Goal: Task Accomplishment & Management: Manage account settings

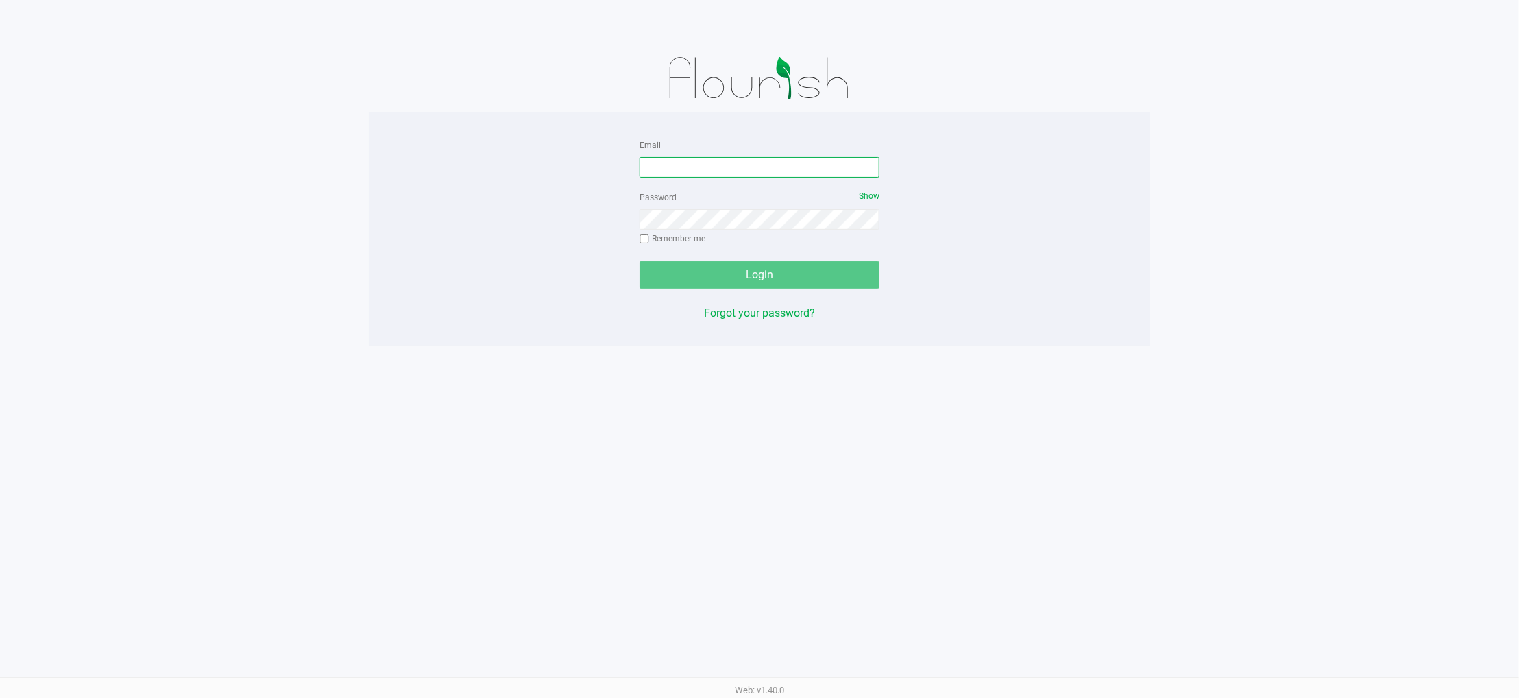
drag, startPoint x: 764, startPoint y: 156, endPoint x: 758, endPoint y: 163, distance: 8.8
click at [763, 158] on input "Email" at bounding box center [759, 167] width 240 height 21
click at [758, 163] on input "Email" at bounding box center [759, 167] width 240 height 21
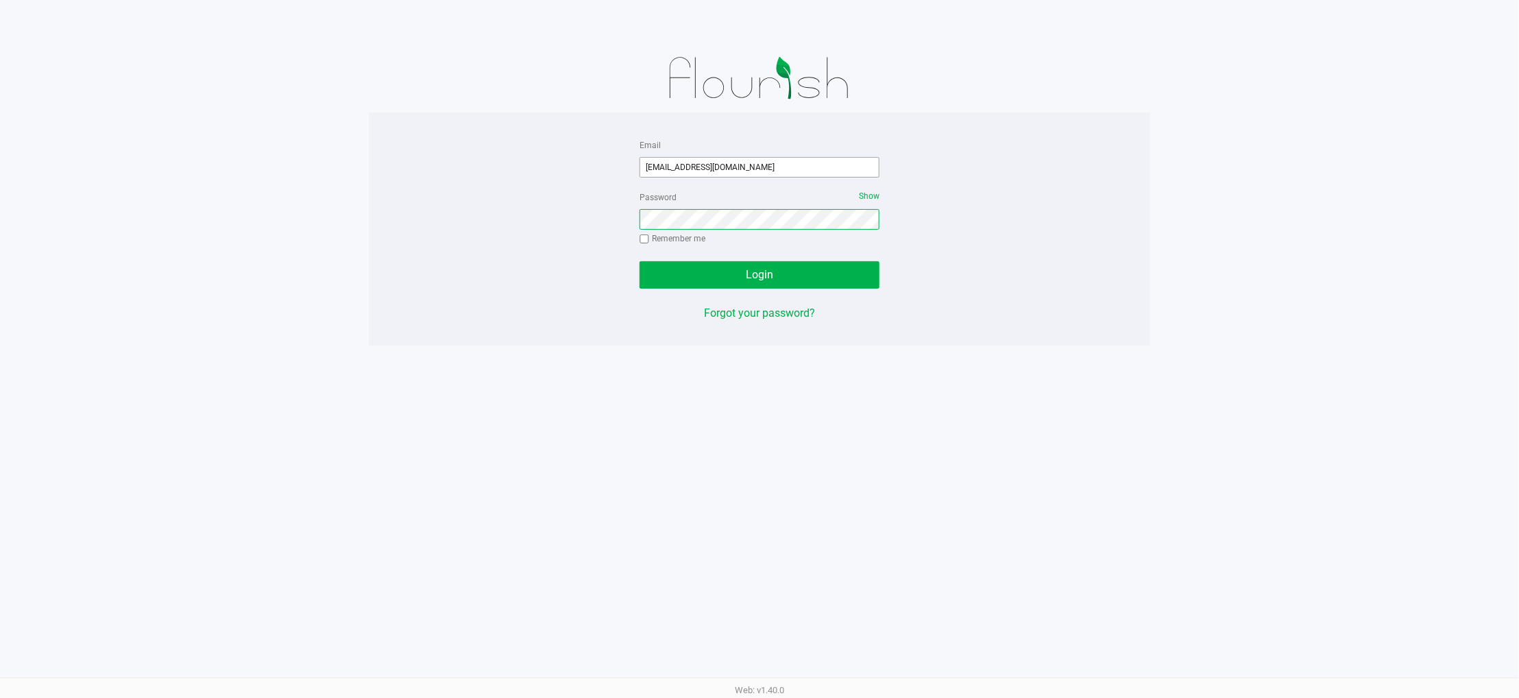
click at [639, 261] on button "Login" at bounding box center [759, 274] width 240 height 27
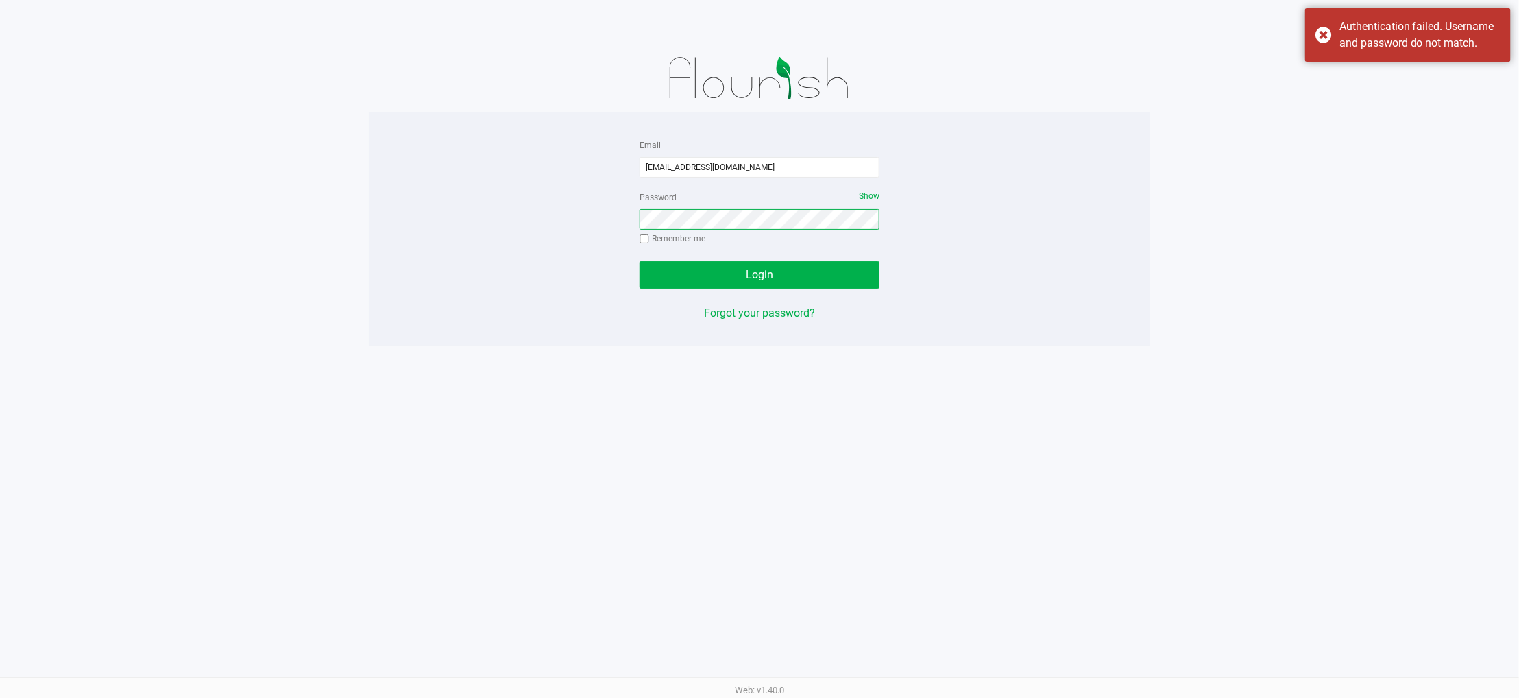
click at [639, 261] on button "Login" at bounding box center [759, 274] width 240 height 27
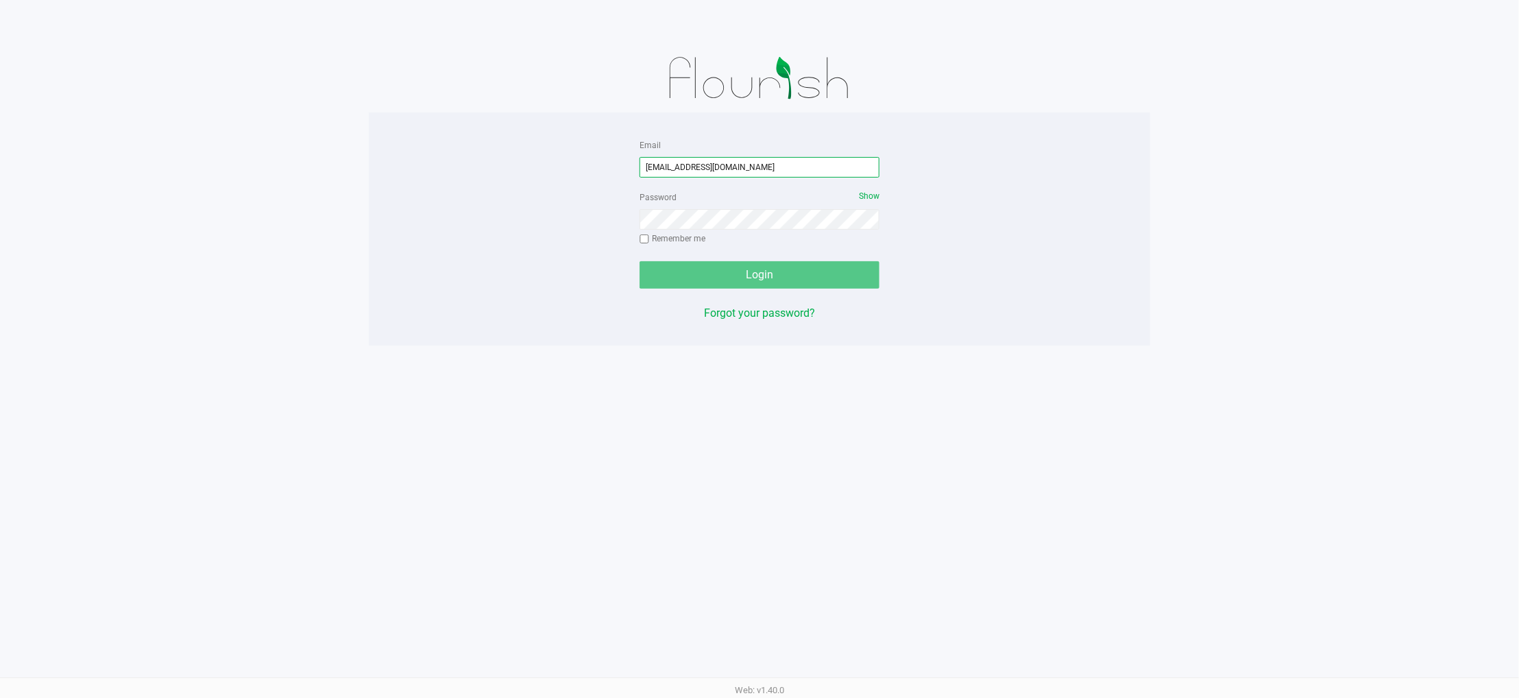
click at [780, 164] on input "[EMAIL_ADDRESS][DOMAIN_NAME]" at bounding box center [759, 167] width 240 height 21
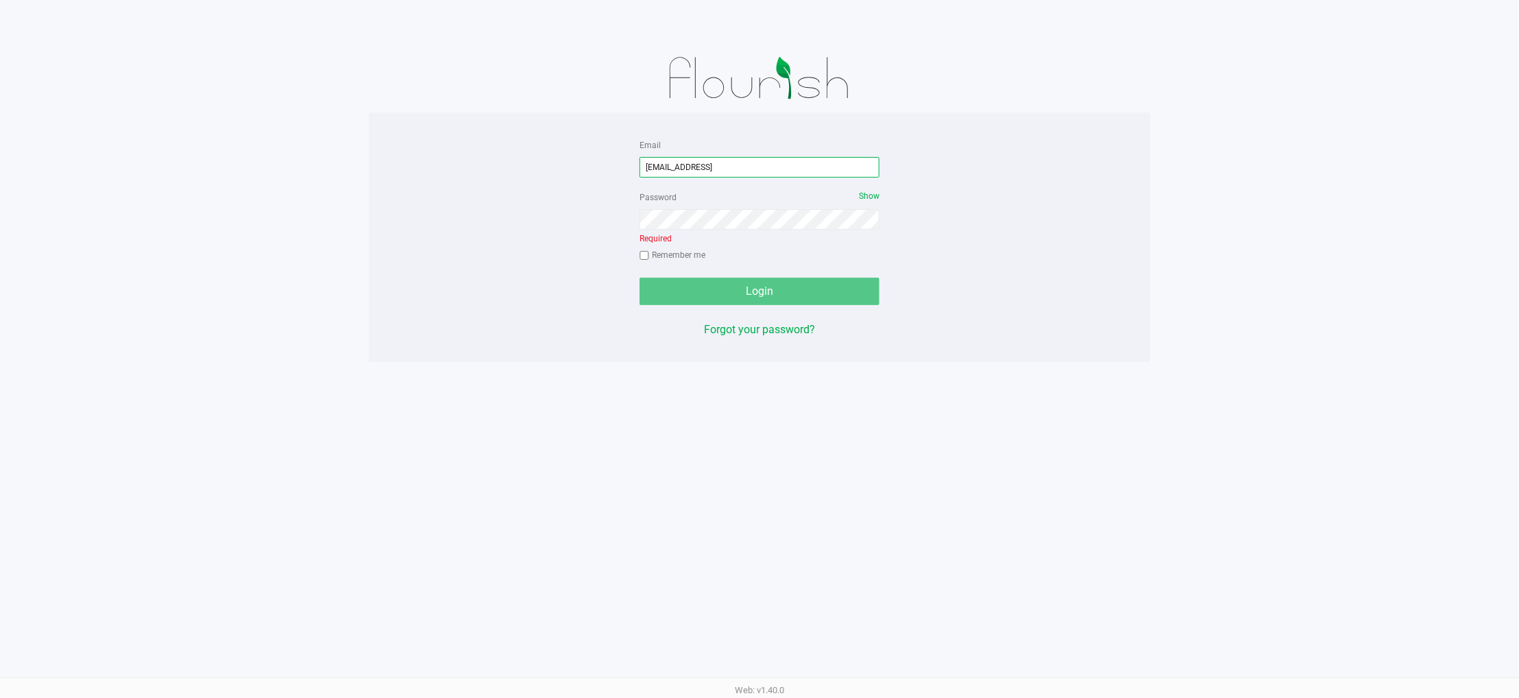
type input "[EMAIL_ADDRESS][DOMAIN_NAME]"
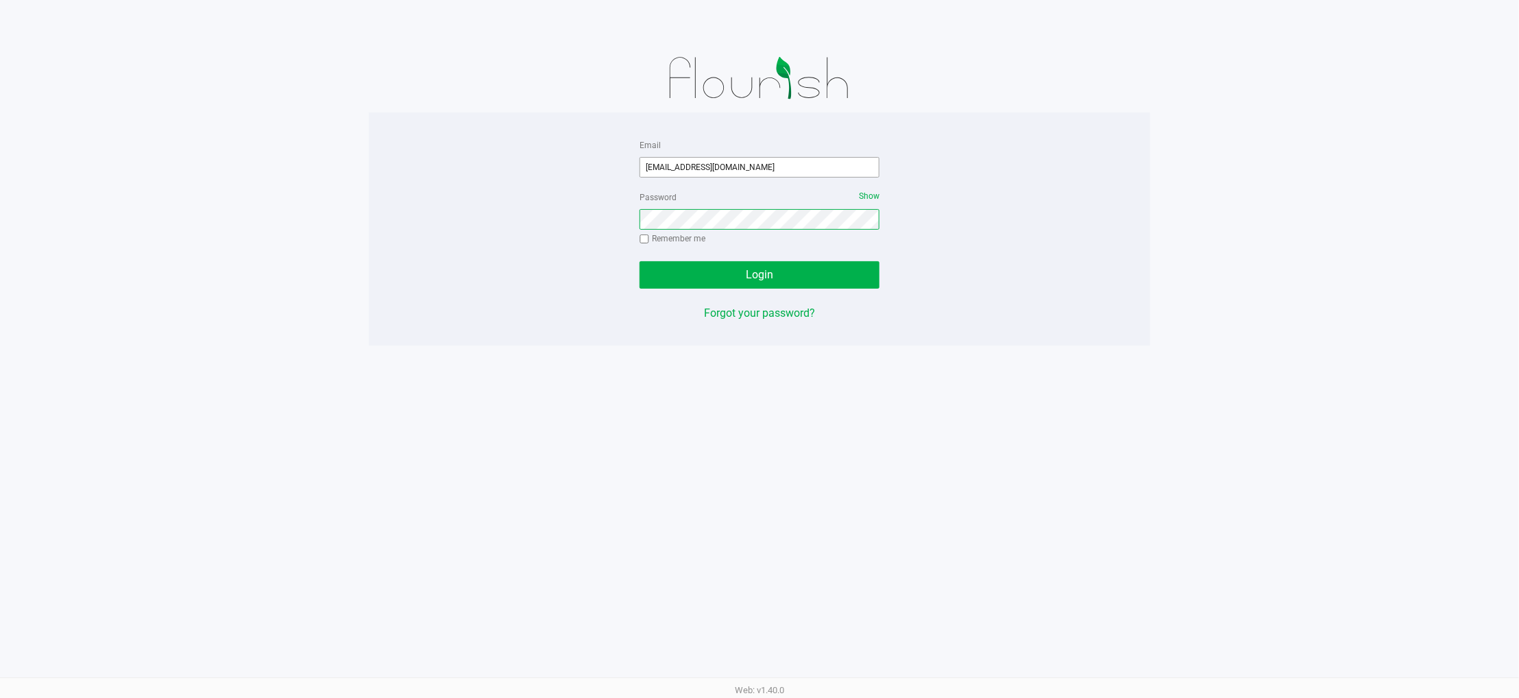
click at [639, 261] on button "Login" at bounding box center [759, 274] width 240 height 27
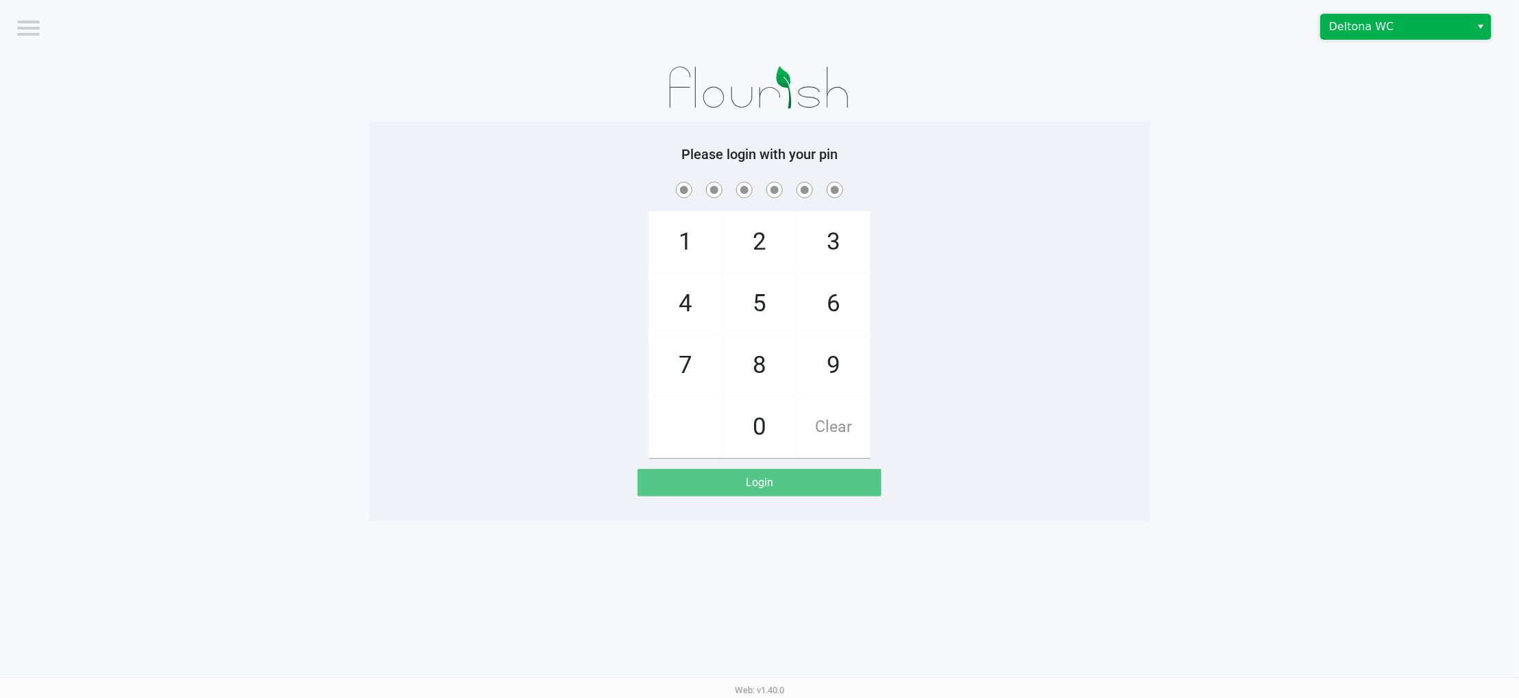
click at [1385, 27] on span "Deltona WC" at bounding box center [1396, 27] width 134 height 16
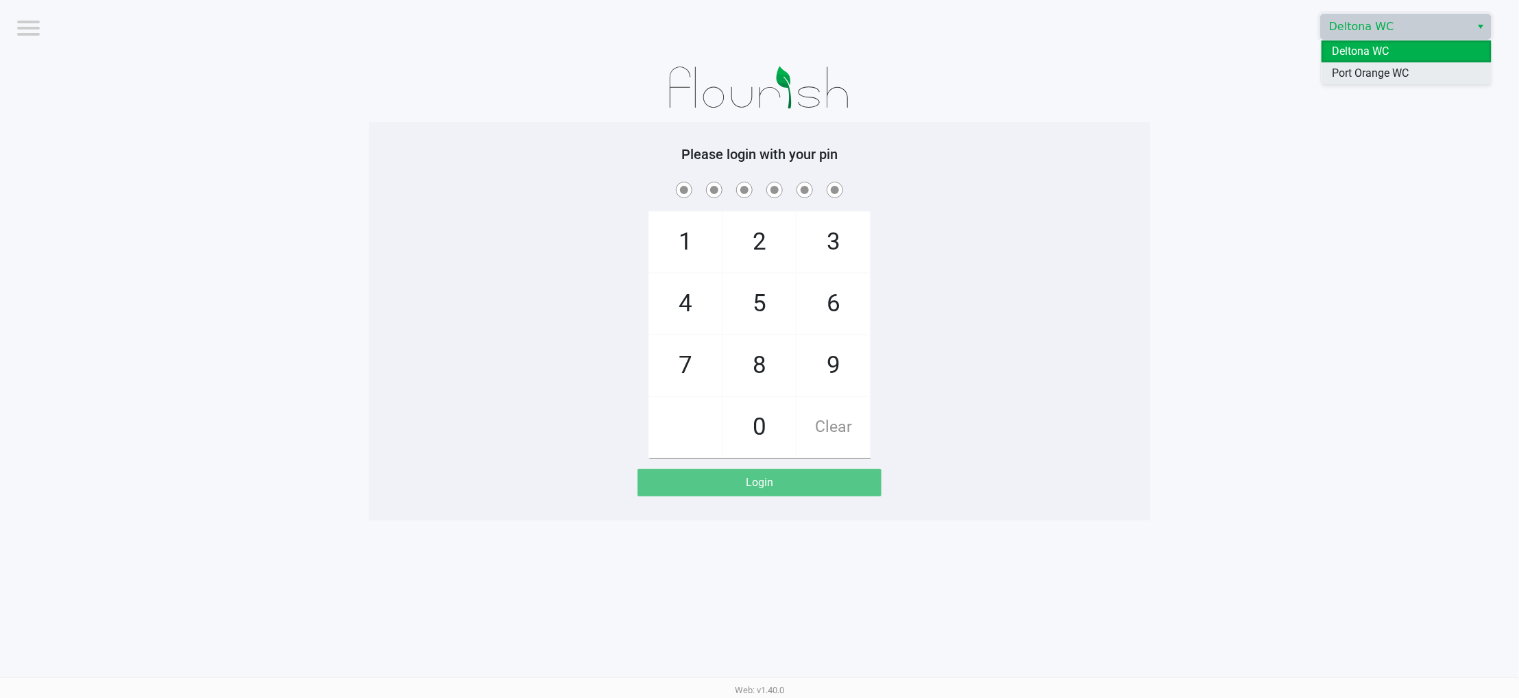
click at [1349, 76] on span "Port Orange WC" at bounding box center [1370, 73] width 77 height 16
click at [613, 283] on div "1 4 7 2 5 8 0 3 6 9 Clear" at bounding box center [759, 318] width 781 height 279
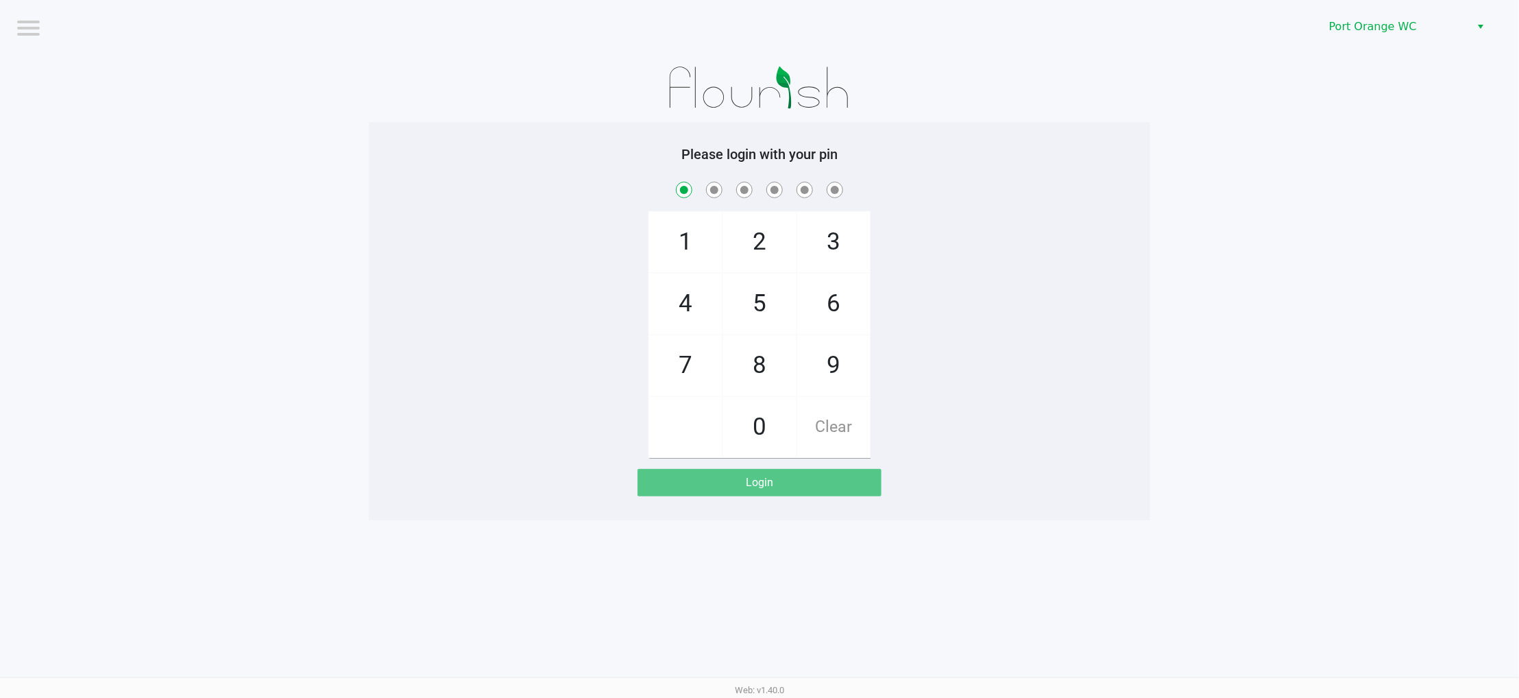
checkbox input "true"
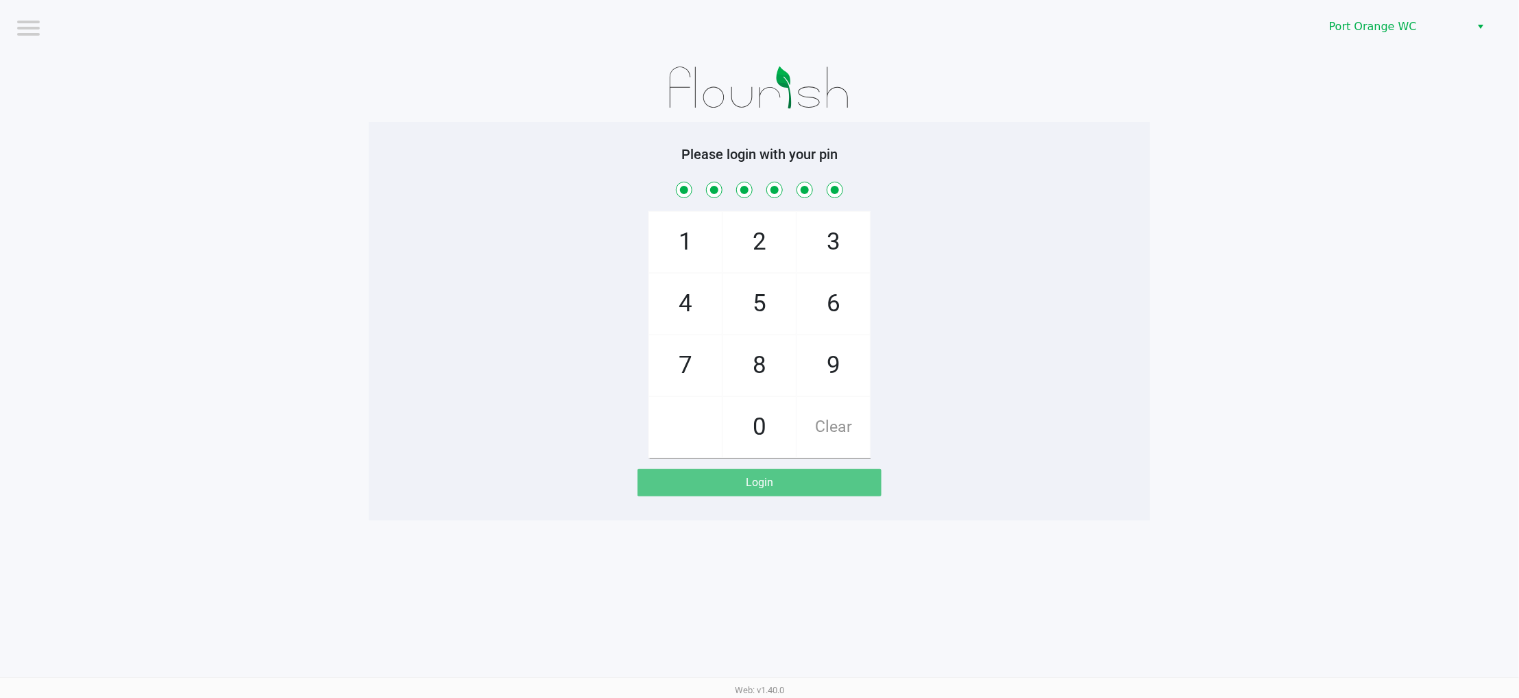
checkbox input "true"
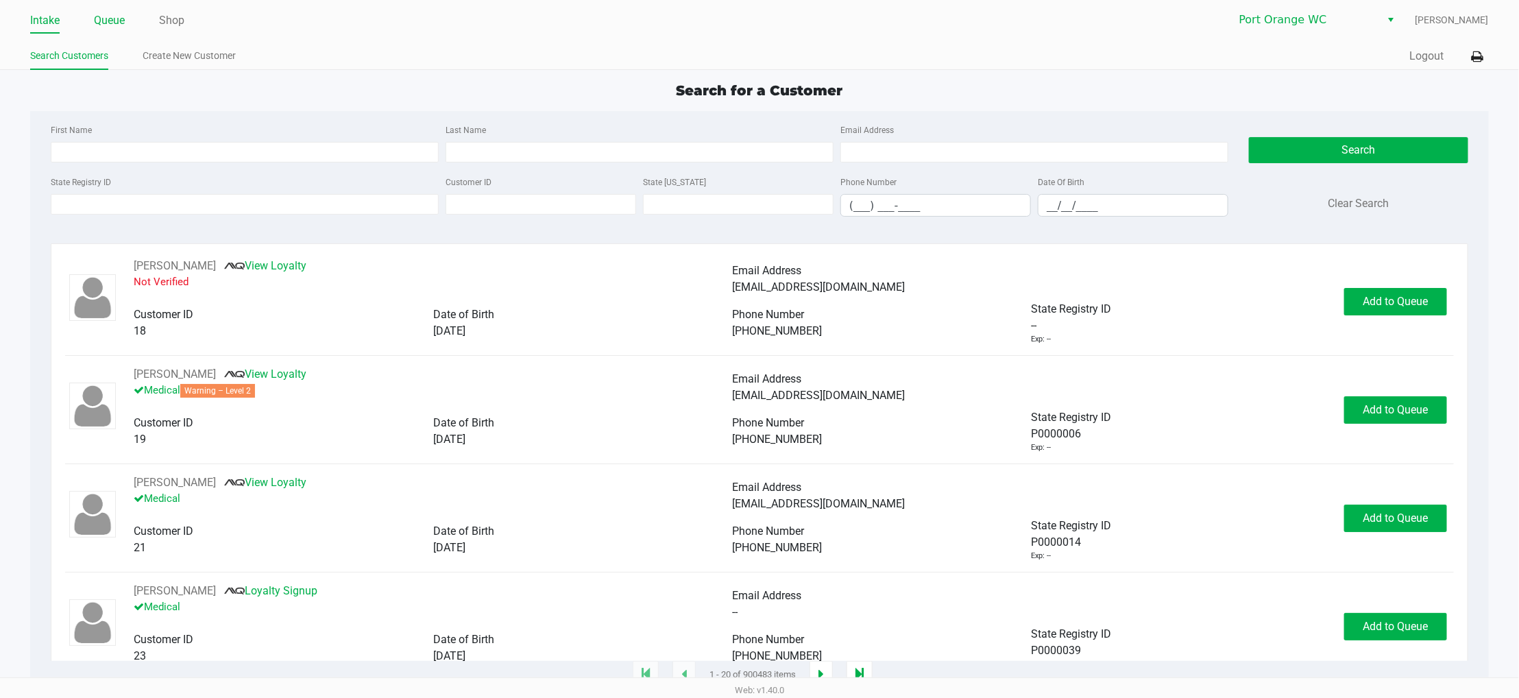
click at [114, 19] on link "Queue" at bounding box center [109, 20] width 31 height 19
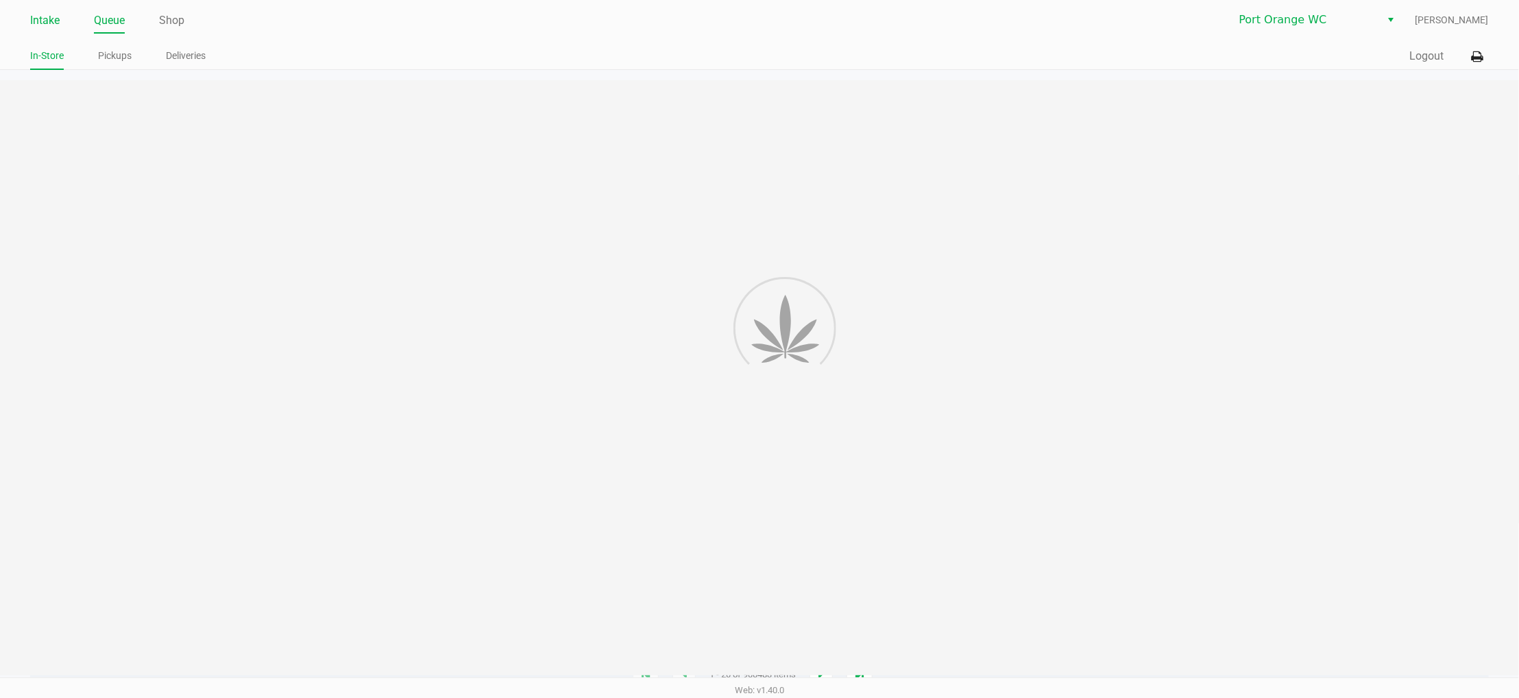
click at [58, 21] on link "Intake" at bounding box center [44, 20] width 29 height 19
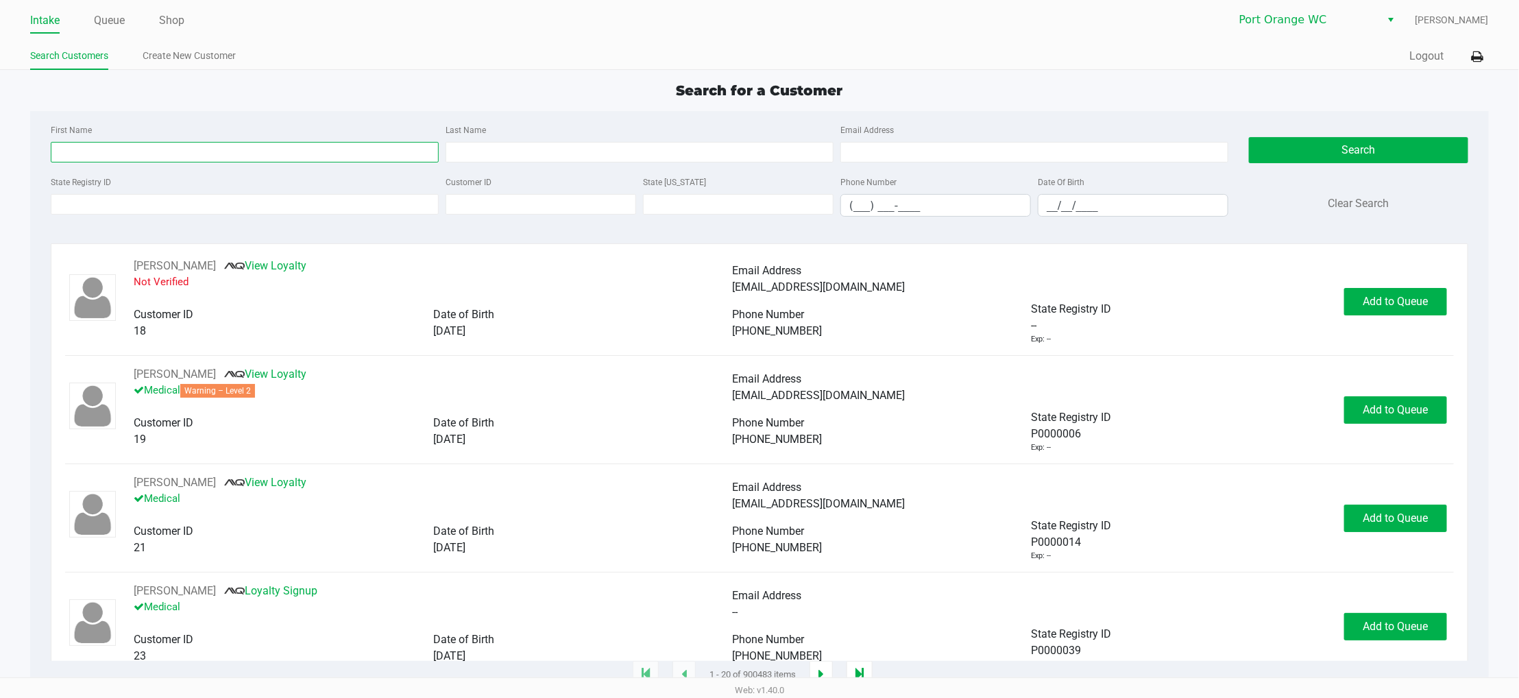
click at [146, 153] on input "First Name" at bounding box center [245, 152] width 388 height 21
type input "dam"
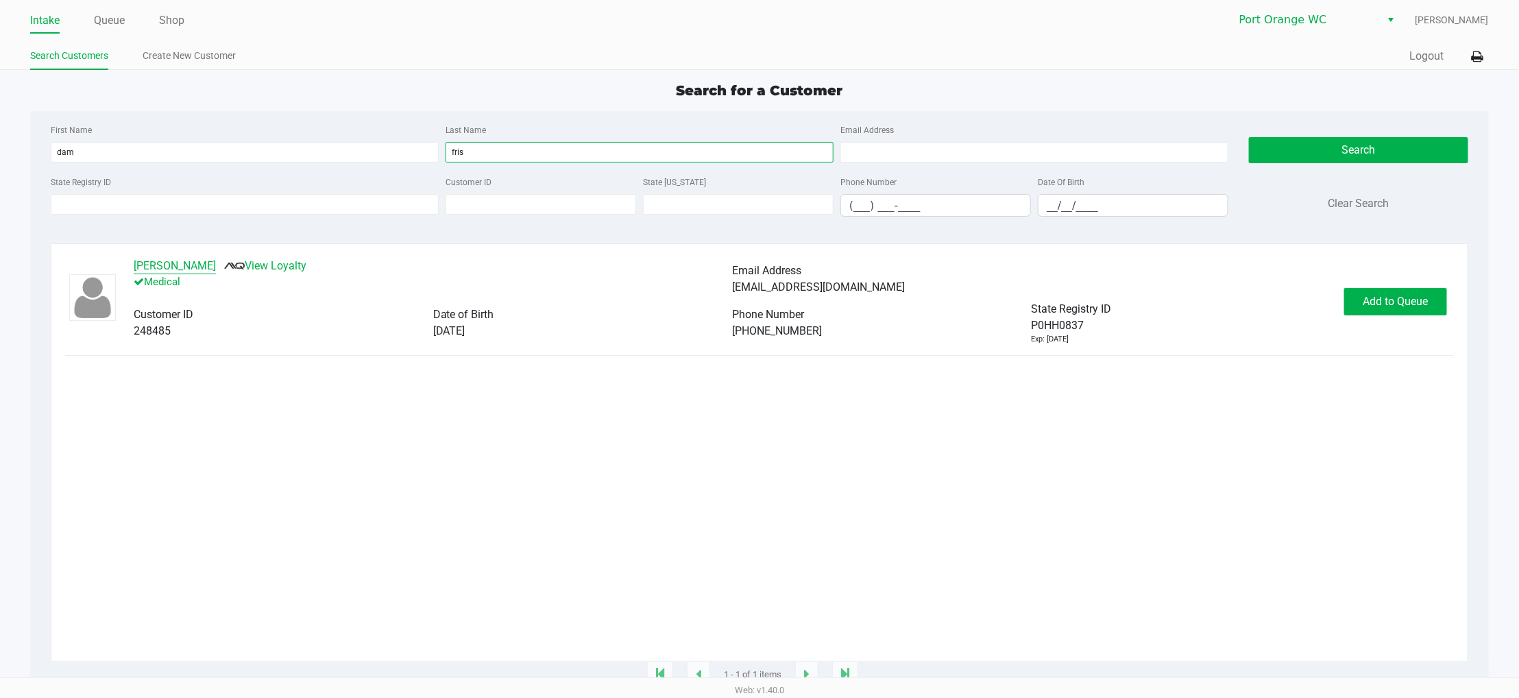
type input "fris"
click at [177, 271] on button "DAMIAN FRISCO" at bounding box center [175, 266] width 82 height 16
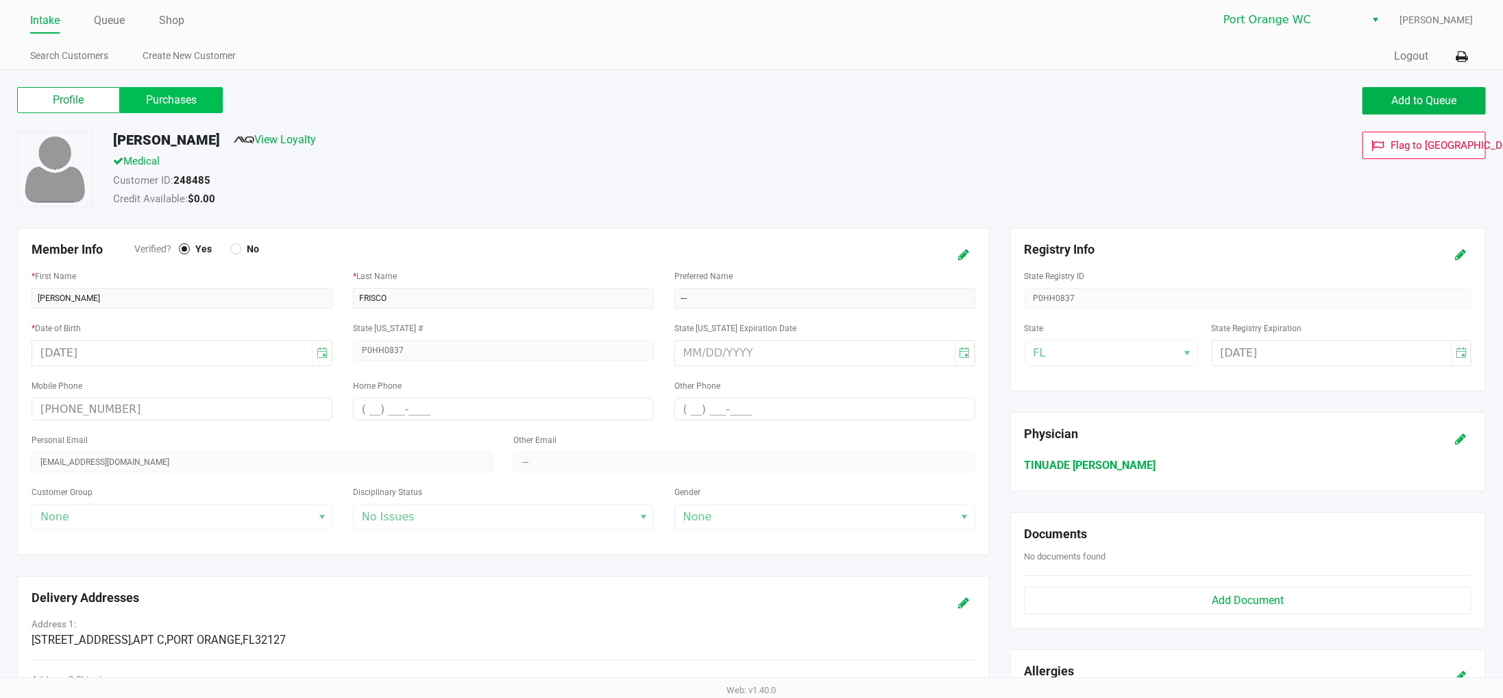
click at [204, 112] on label "Purchases" at bounding box center [171, 100] width 103 height 26
click at [0, 0] on 1 "Purchases" at bounding box center [0, 0] width 0 height 0
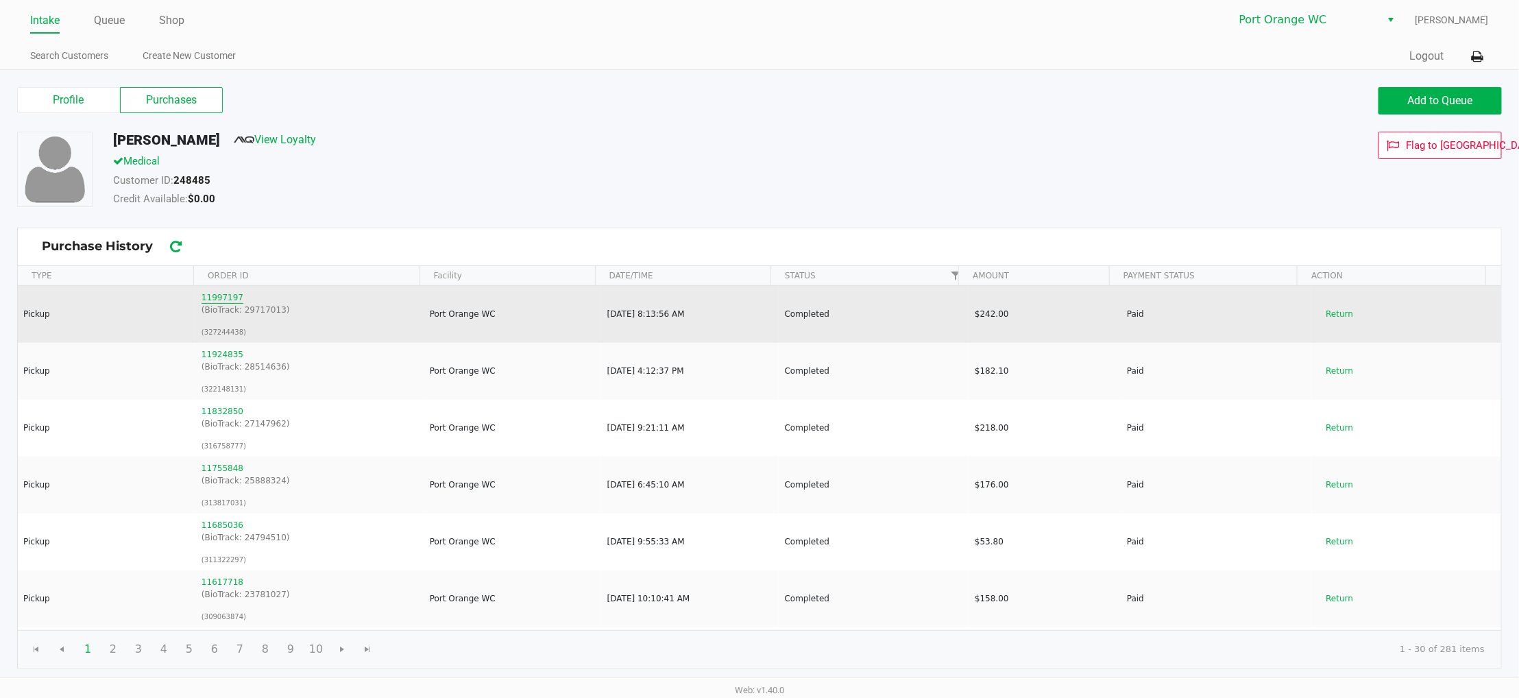
click at [217, 295] on button "11997197" at bounding box center [223, 297] width 42 height 12
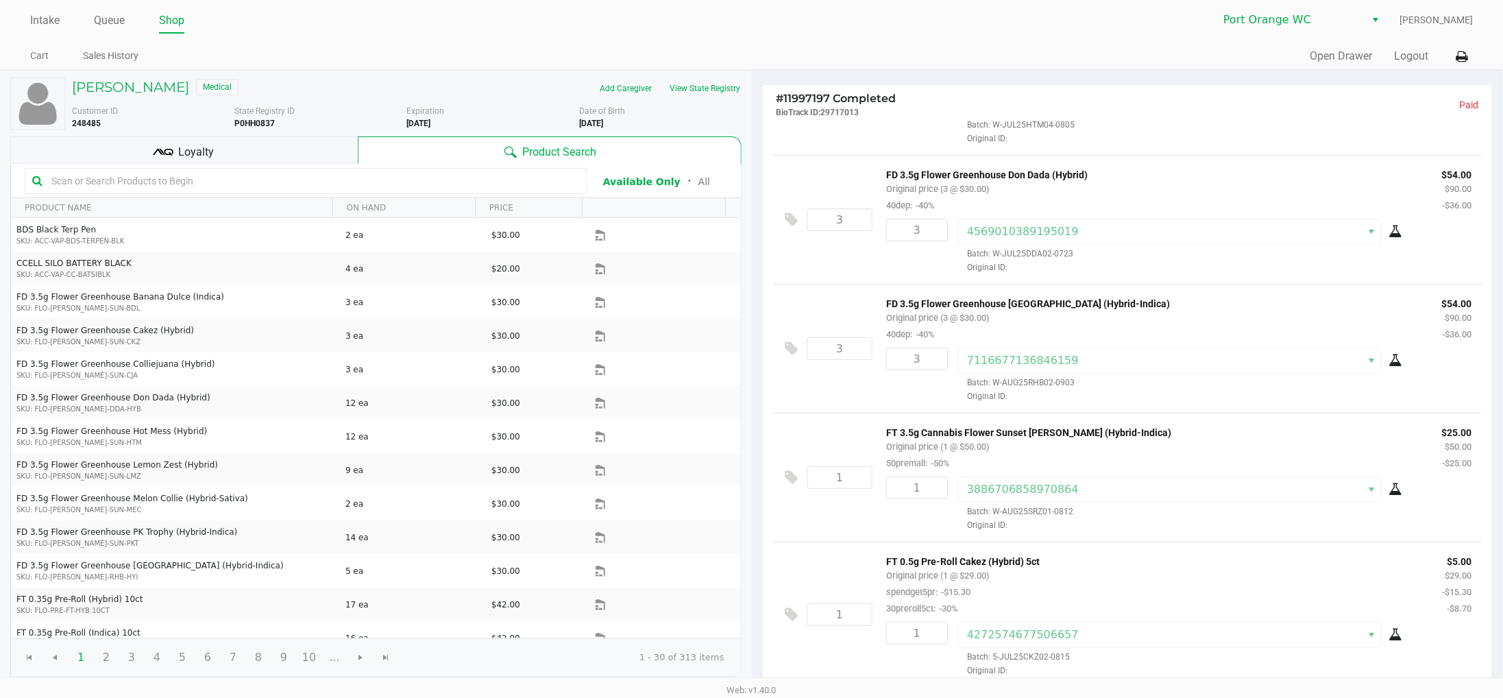
click at [227, 152] on div "Loyalty" at bounding box center [183, 149] width 347 height 27
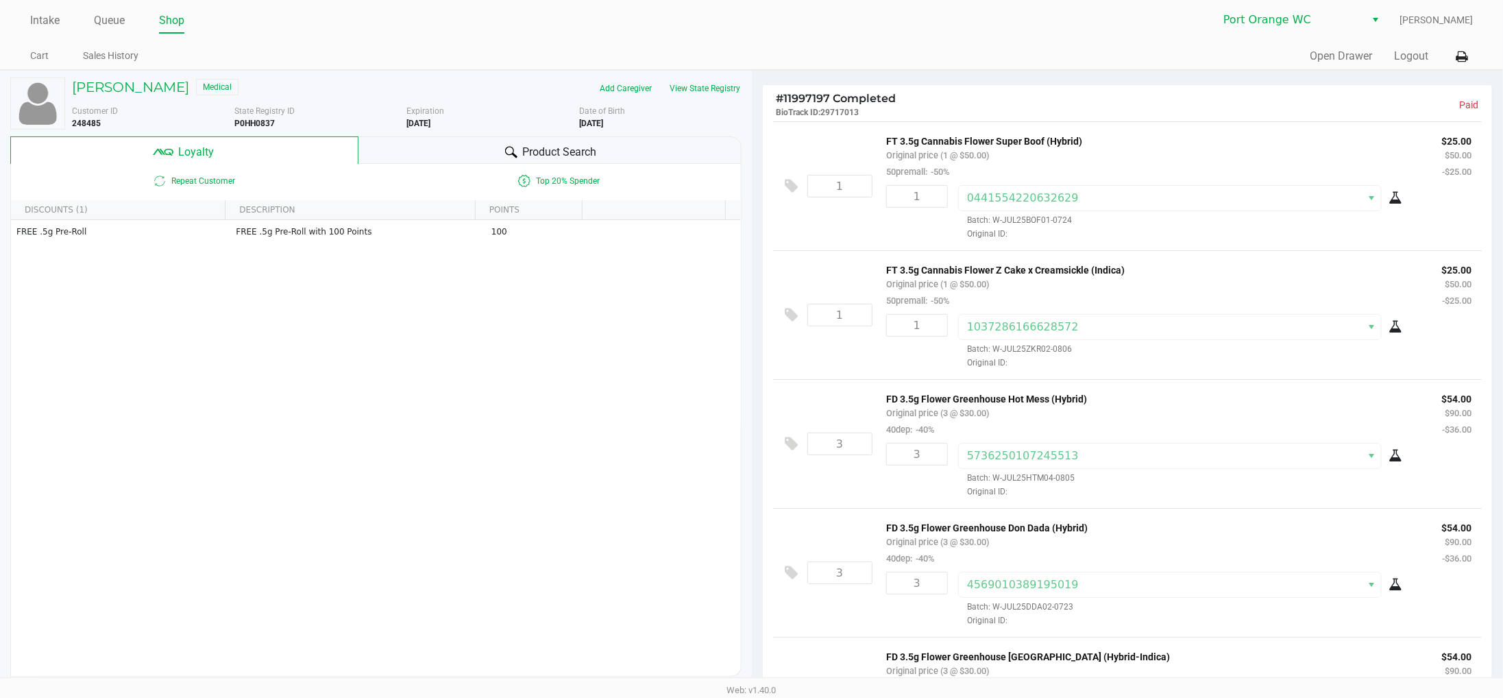
click at [210, 149] on span "Loyalty" at bounding box center [196, 152] width 36 height 16
click at [130, 81] on h5 "DAMIAN FRISCO" at bounding box center [130, 87] width 117 height 16
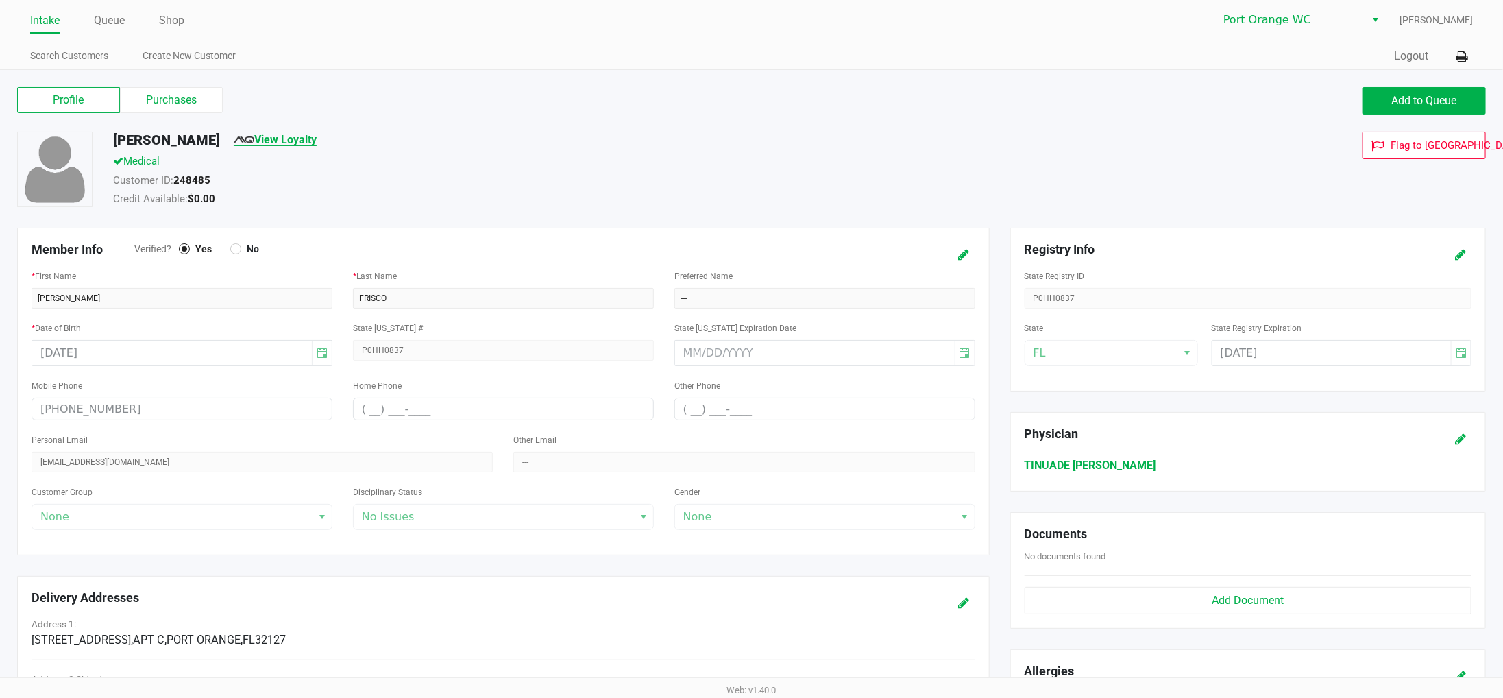
click at [297, 142] on link "View Loyalty" at bounding box center [275, 139] width 83 height 13
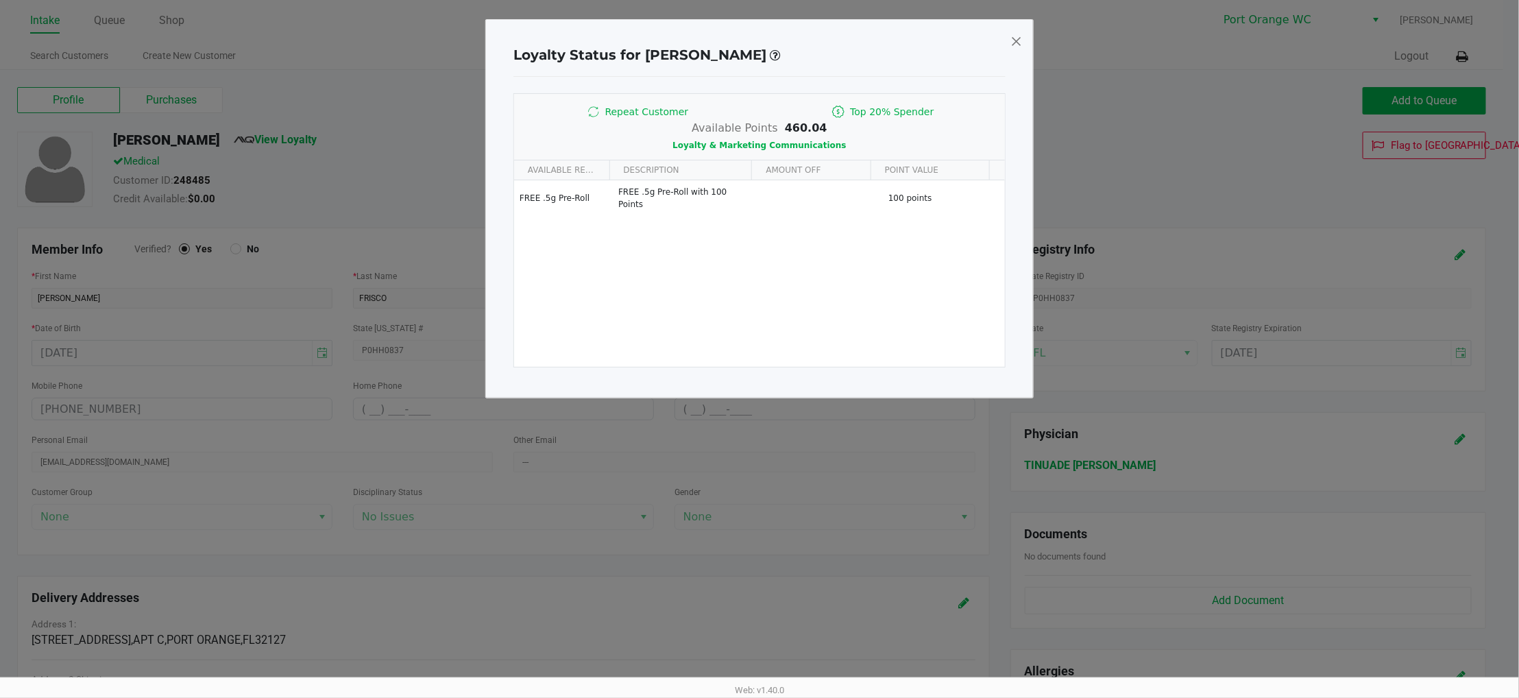
click at [603, 106] on icon at bounding box center [593, 111] width 21 height 21
click at [772, 62] on h4 "Loyalty Status for DAMIAN FRISCO Check the customer's loyalty account mapping" at bounding box center [646, 55] width 267 height 21
click at [1019, 45] on span at bounding box center [1016, 41] width 12 height 22
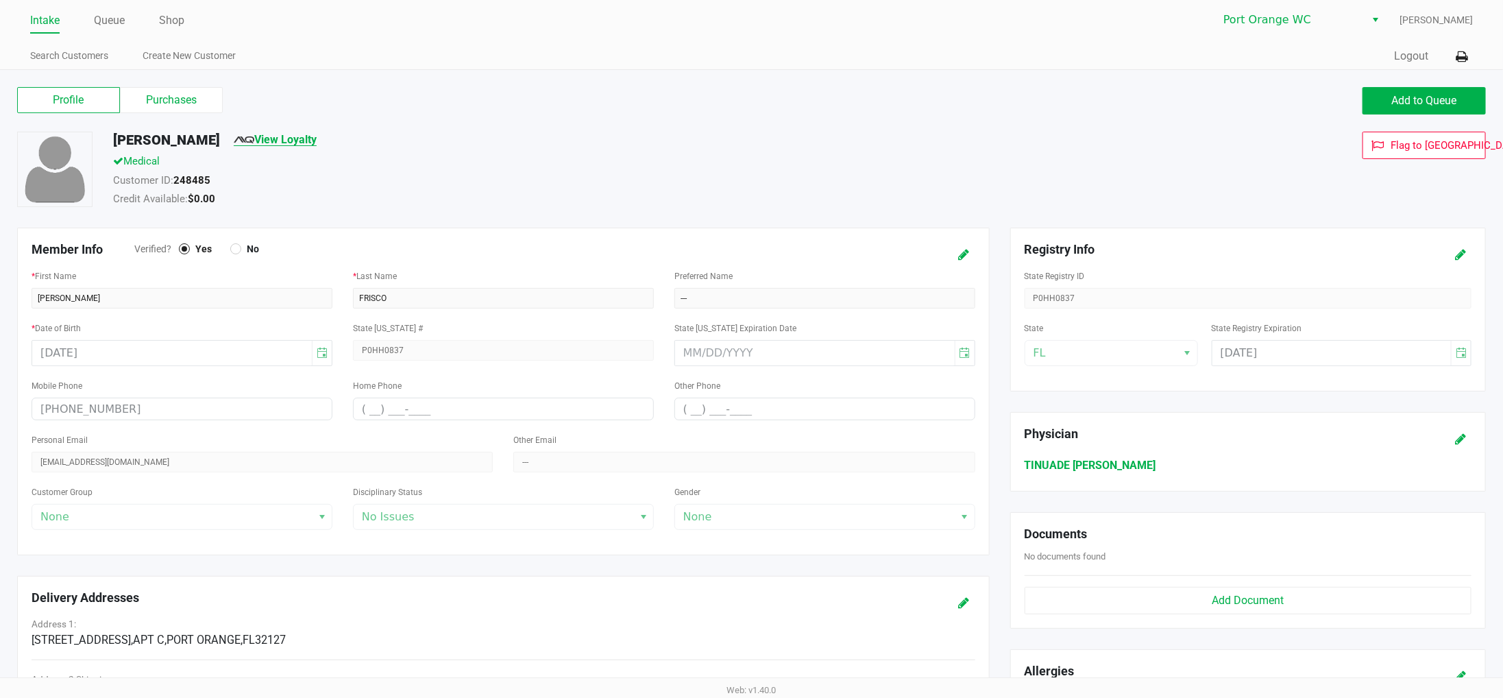
click at [258, 134] on link "View Loyalty" at bounding box center [275, 139] width 83 height 13
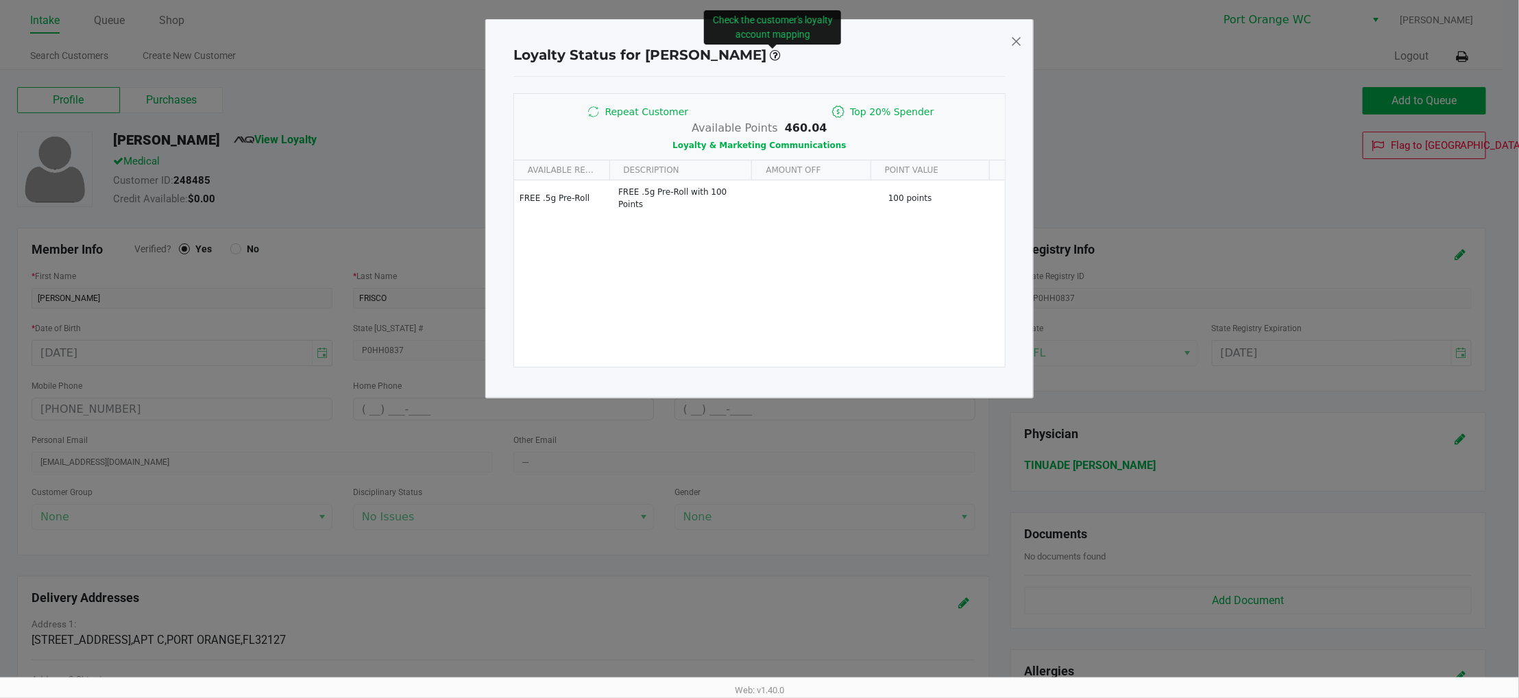
click at [772, 52] on span at bounding box center [775, 55] width 10 height 12
click at [716, 53] on h4 "Loyalty Status for DAMIAN FRISCO" at bounding box center [646, 55] width 267 height 21
click at [711, 55] on h4 "Loyalty Status for DAMIAN FRISCO" at bounding box center [646, 55] width 267 height 21
click at [803, 66] on div "Loyalty Status for DAMIAN FRISCO Check the customer's loyalty account mapping" at bounding box center [759, 55] width 492 height 43
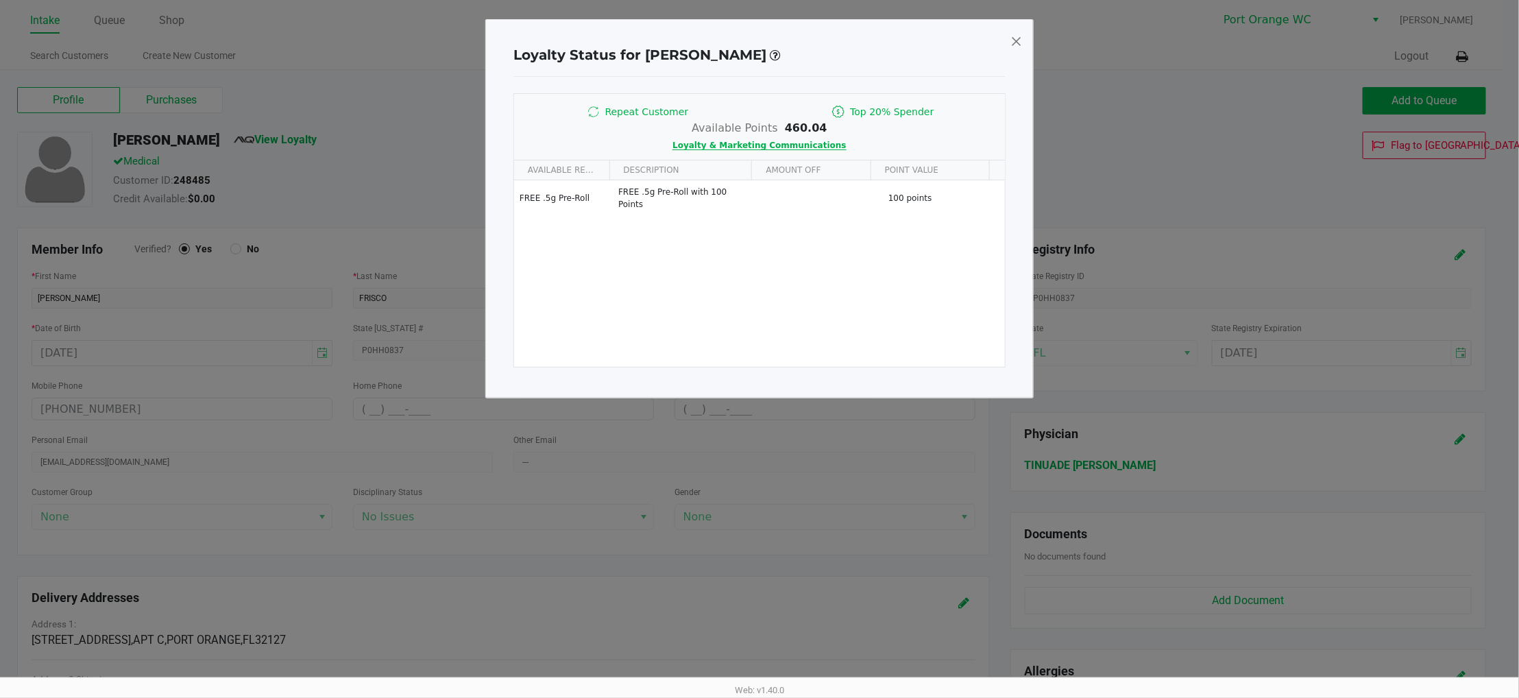
click at [795, 149] on span "Loyalty & Marketing Communications" at bounding box center [758, 146] width 173 height 10
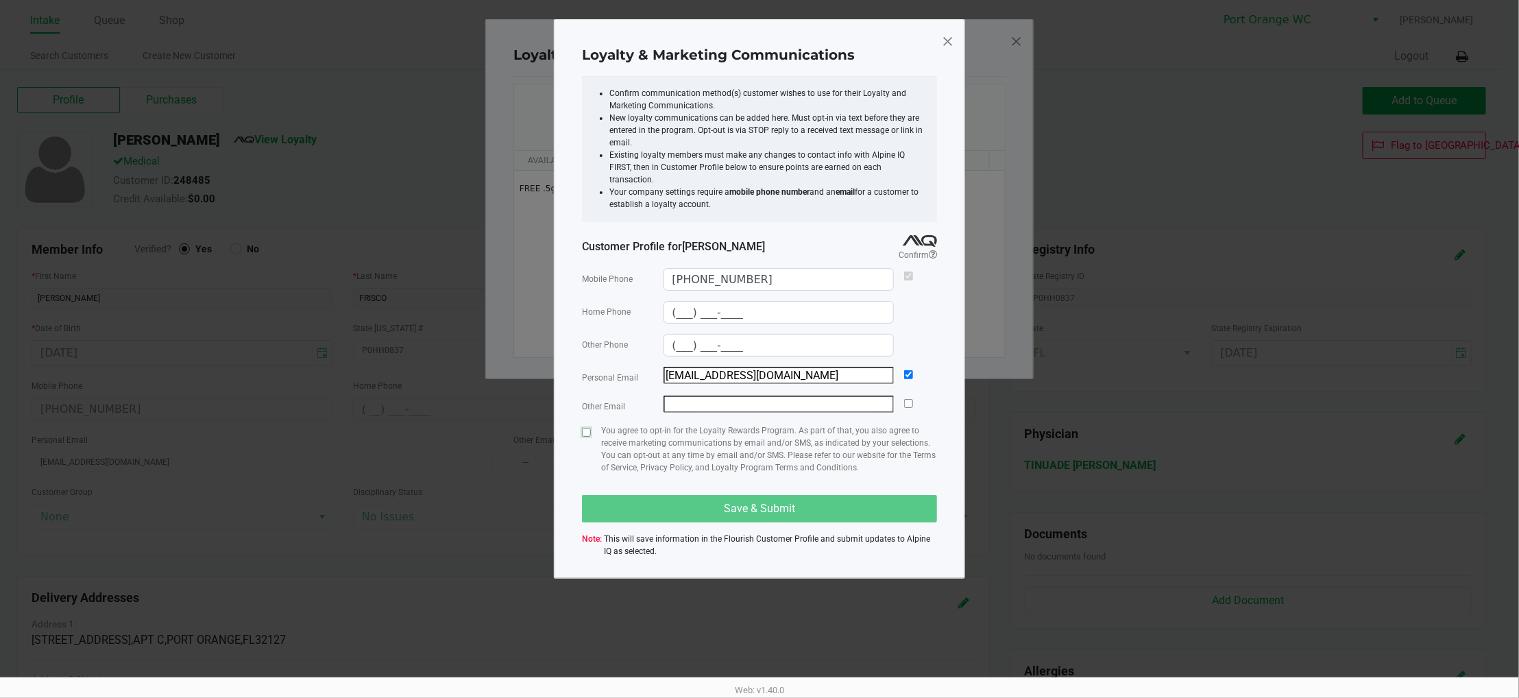
click at [588, 428] on input "checkbox" at bounding box center [586, 432] width 9 height 9
checkbox input "true"
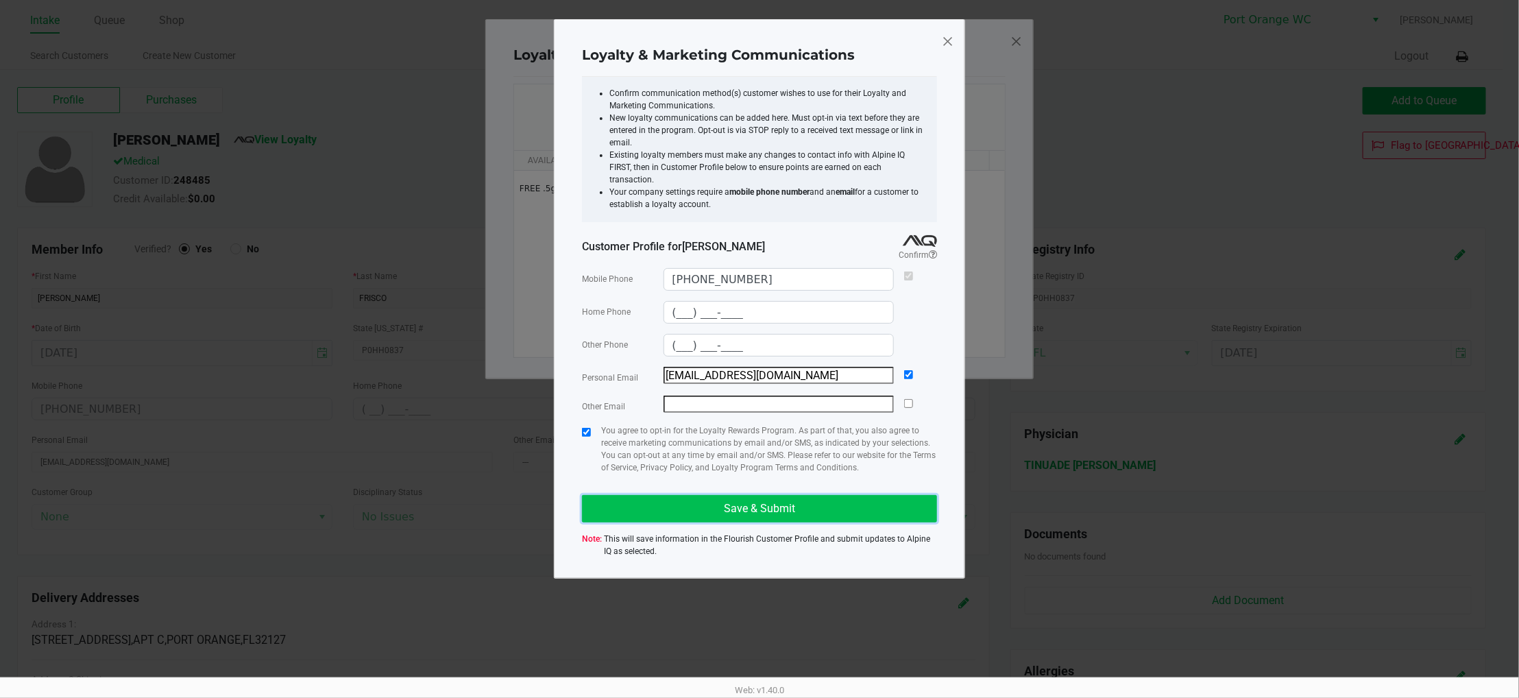
click at [683, 504] on button "Save & Submit" at bounding box center [759, 508] width 355 height 27
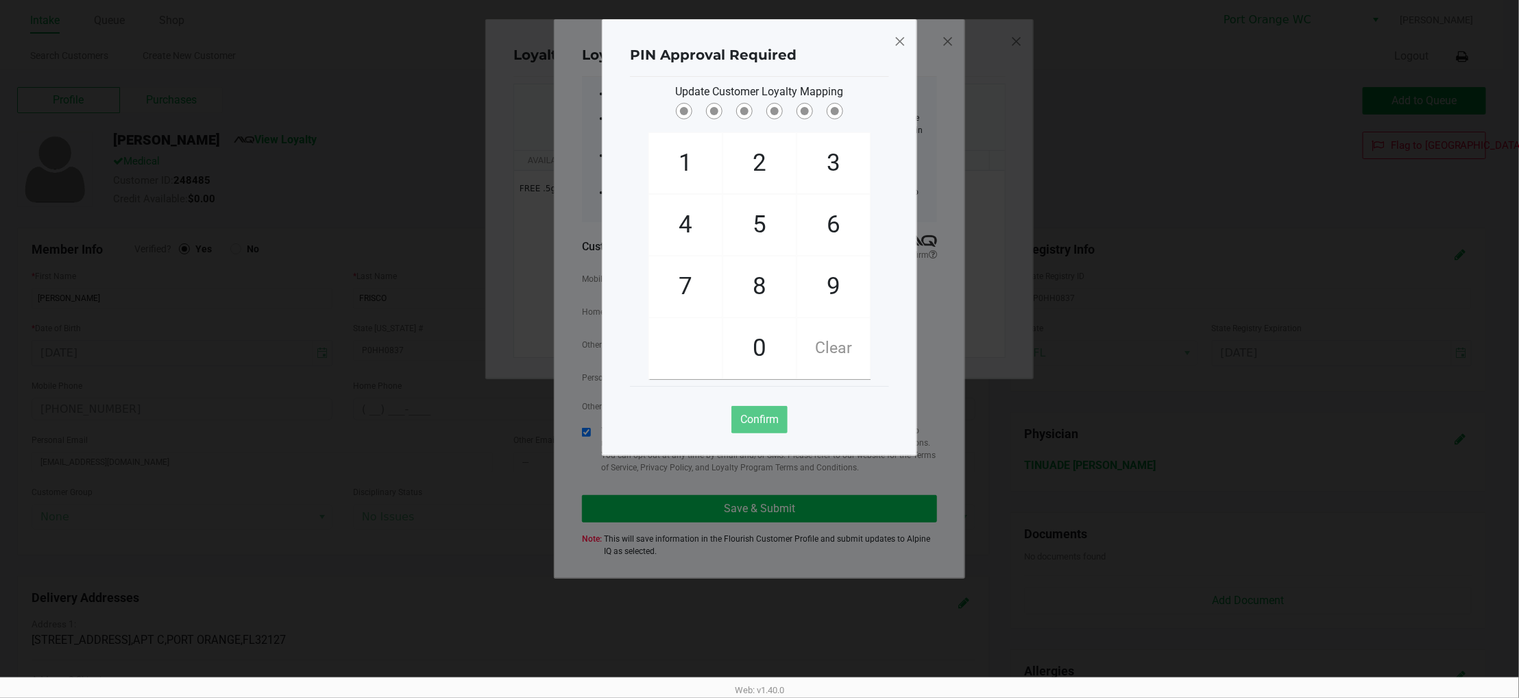
click at [866, 84] on div "Update Customer Loyalty Mapping" at bounding box center [759, 92] width 259 height 16
checkbox input "true"
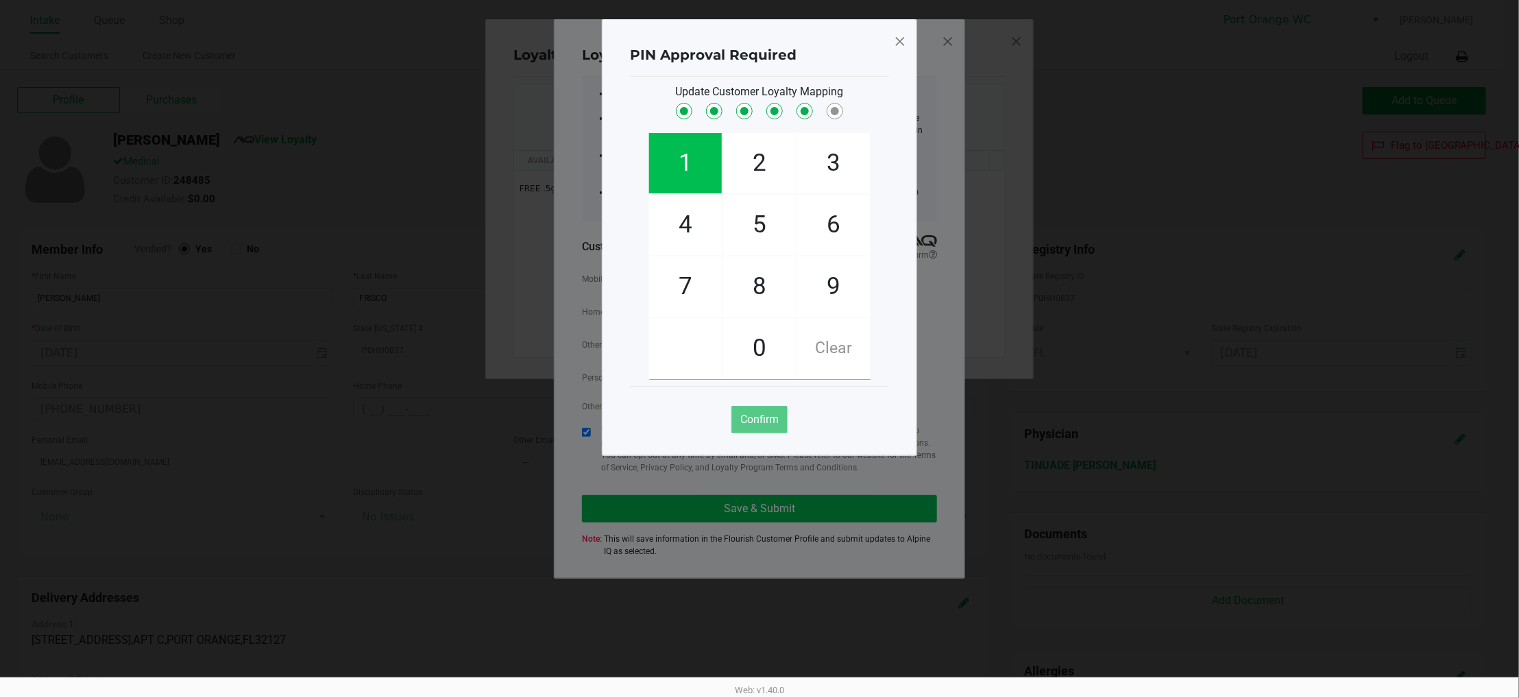
checkbox input "true"
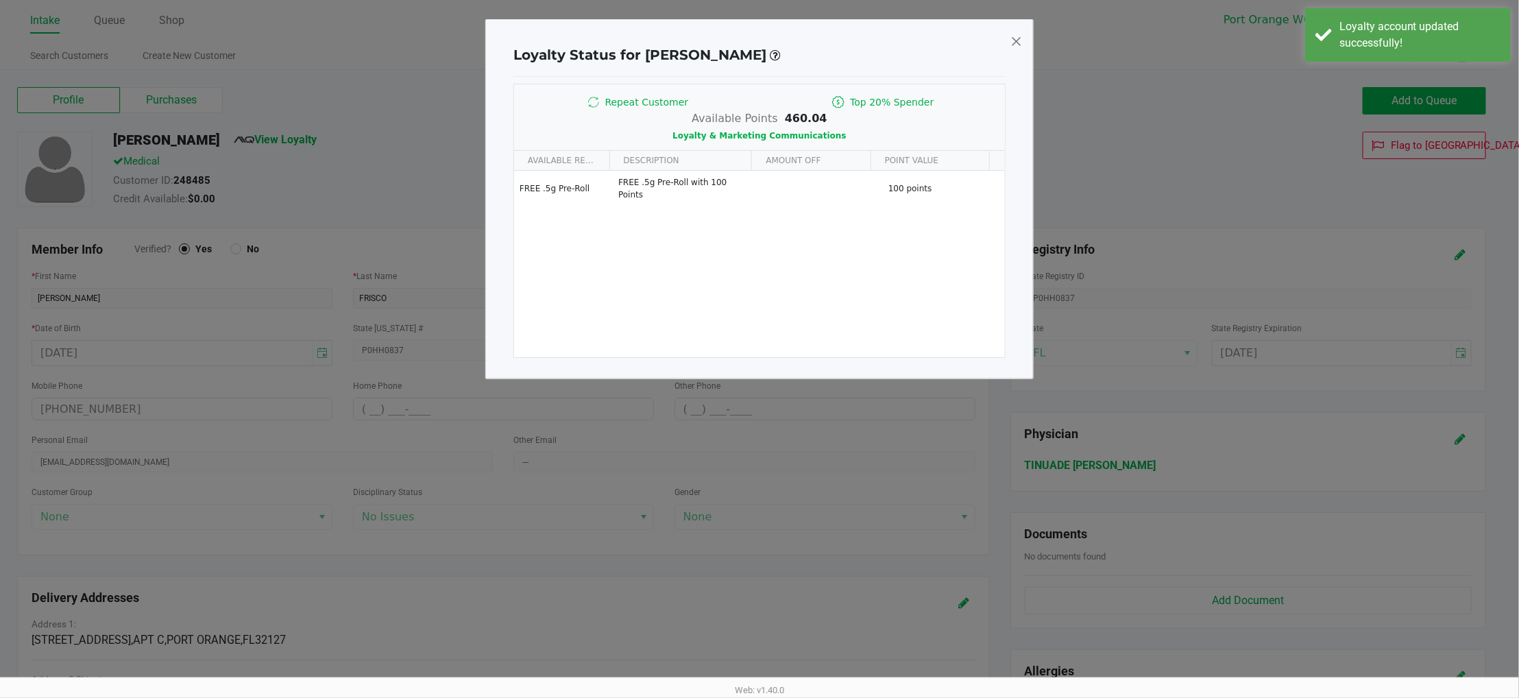
click at [1014, 40] on span at bounding box center [1016, 41] width 12 height 22
type input "(___) ___-____"
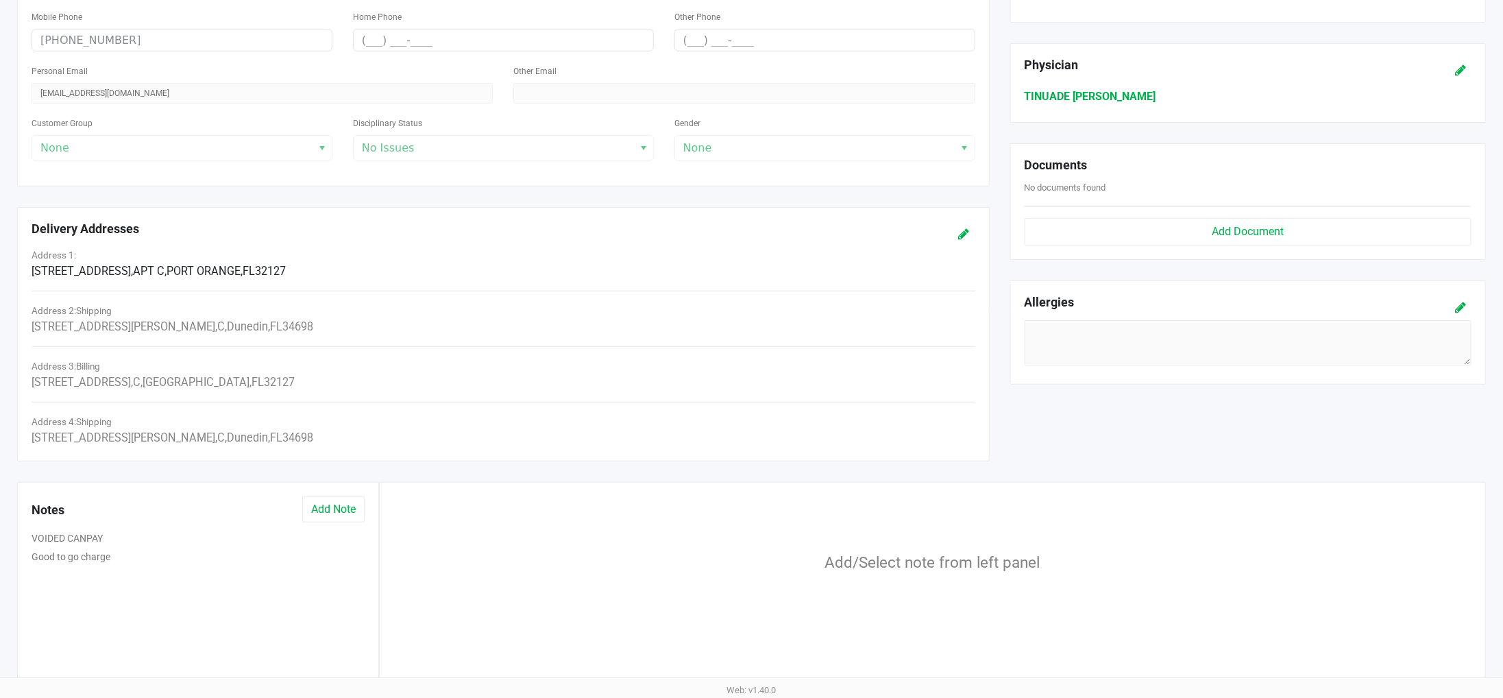
scroll to position [425, 0]
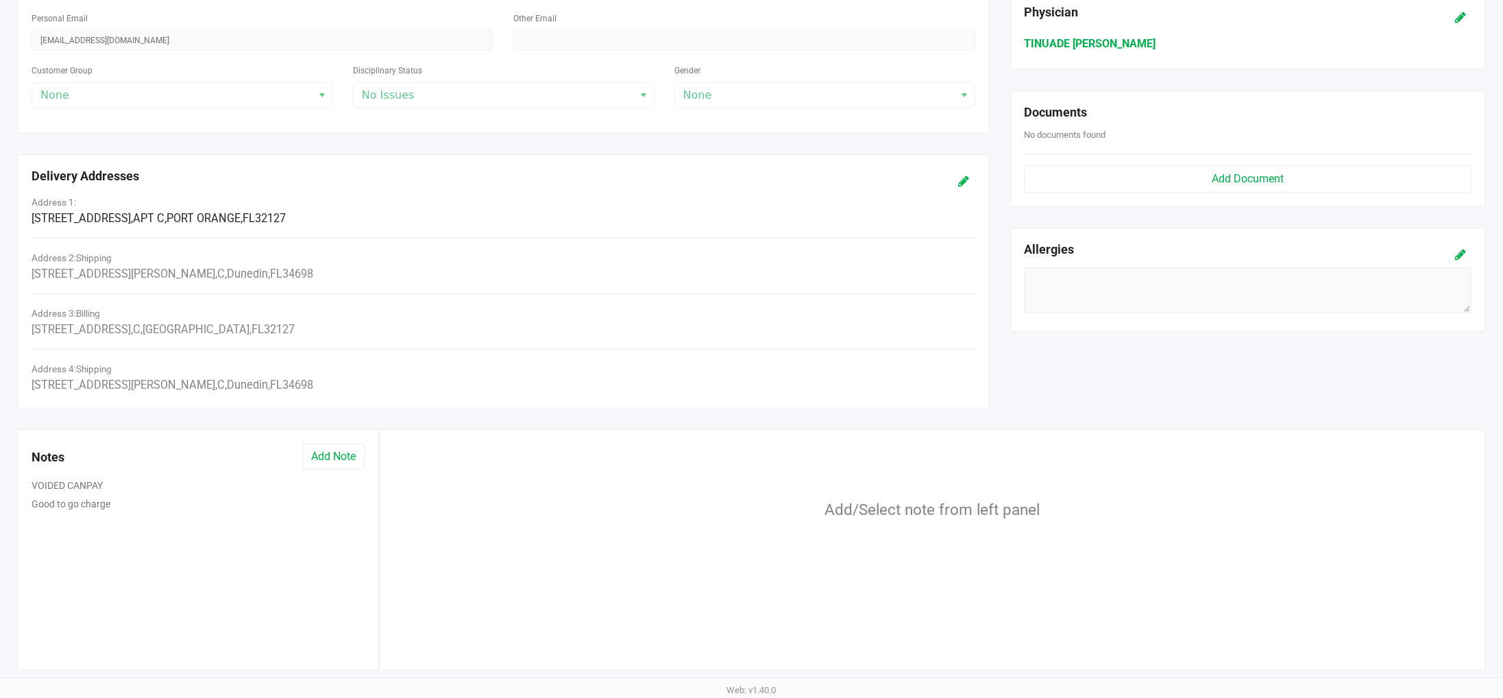
click at [78, 493] on div "VOIDED CANPAY" at bounding box center [198, 487] width 354 height 19
click at [79, 490] on button "VOIDED CANPAY" at bounding box center [67, 485] width 71 height 14
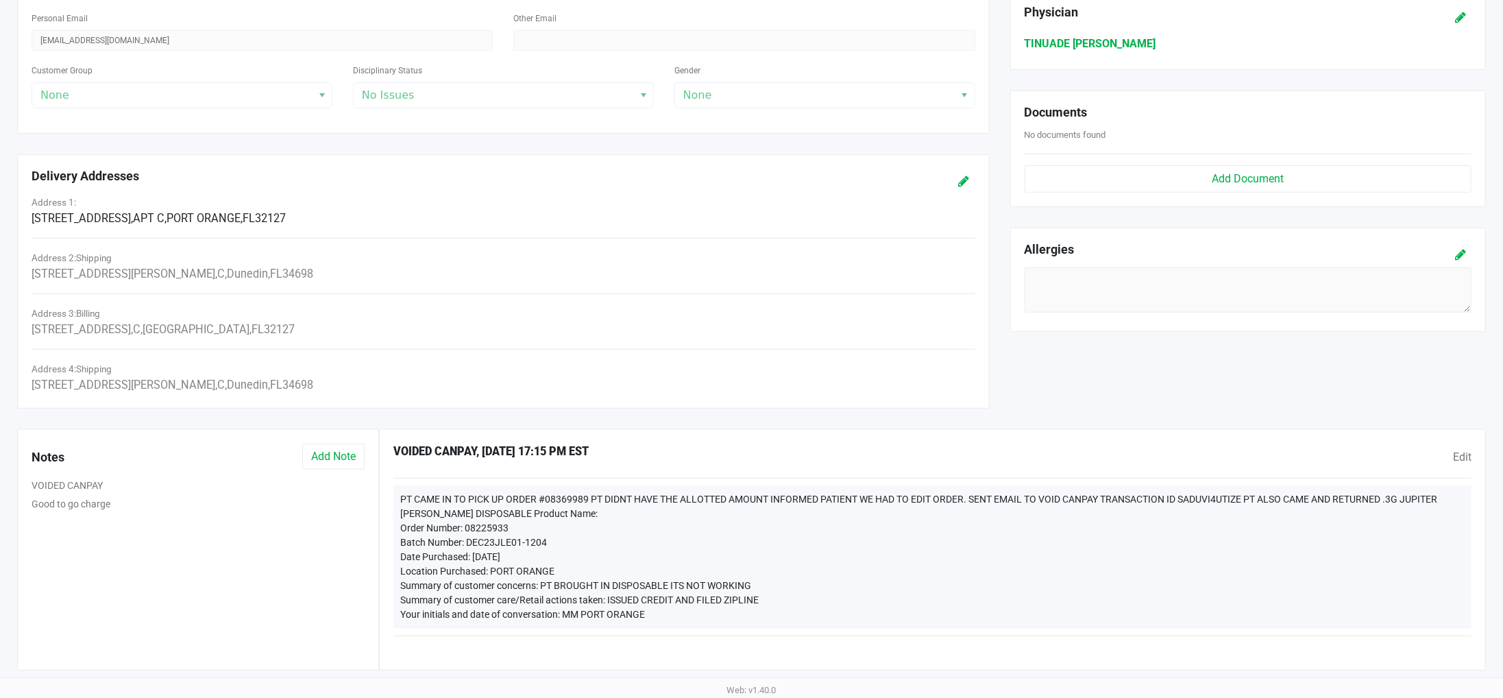
click at [70, 522] on div "VOIDED CANPAY Good to go charge" at bounding box center [198, 567] width 333 height 178
click at [71, 511] on button "Good to go charge" at bounding box center [71, 504] width 79 height 14
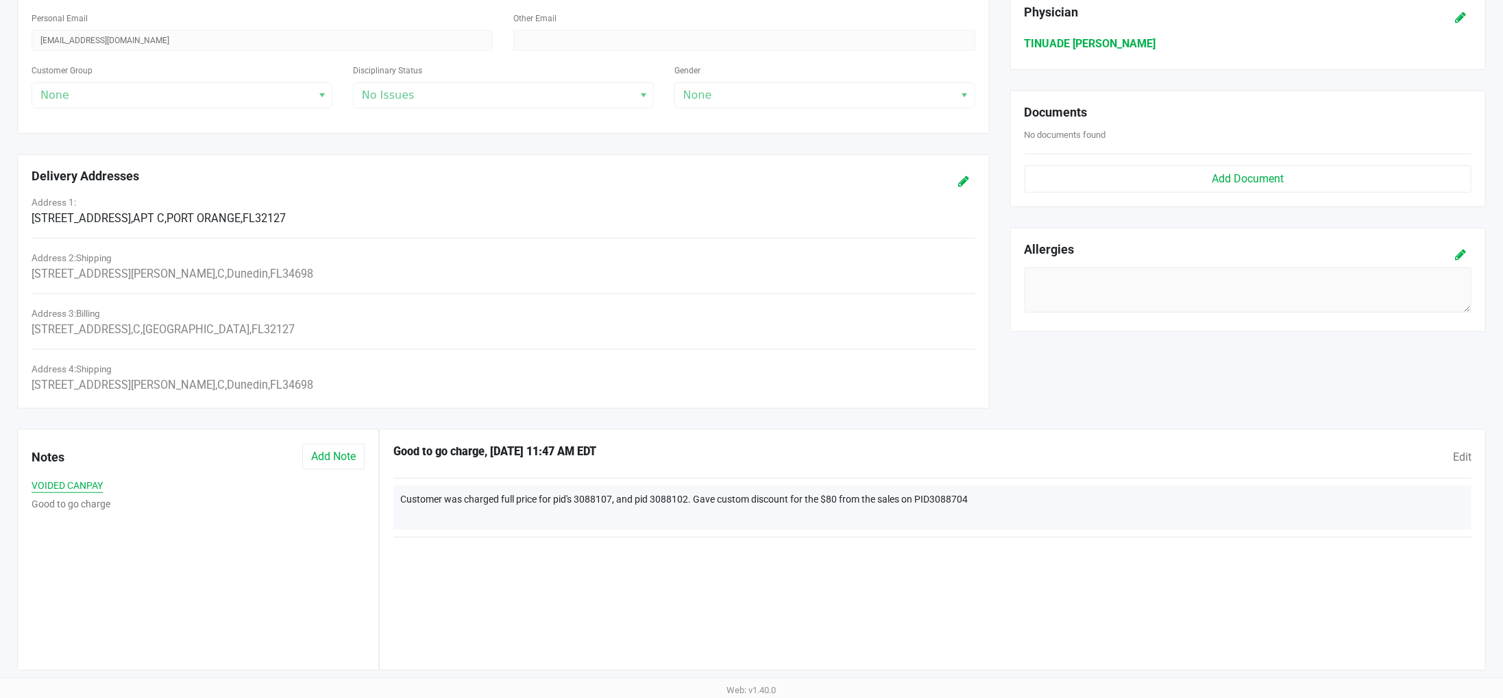
click at [75, 483] on button "VOIDED CANPAY" at bounding box center [67, 485] width 71 height 14
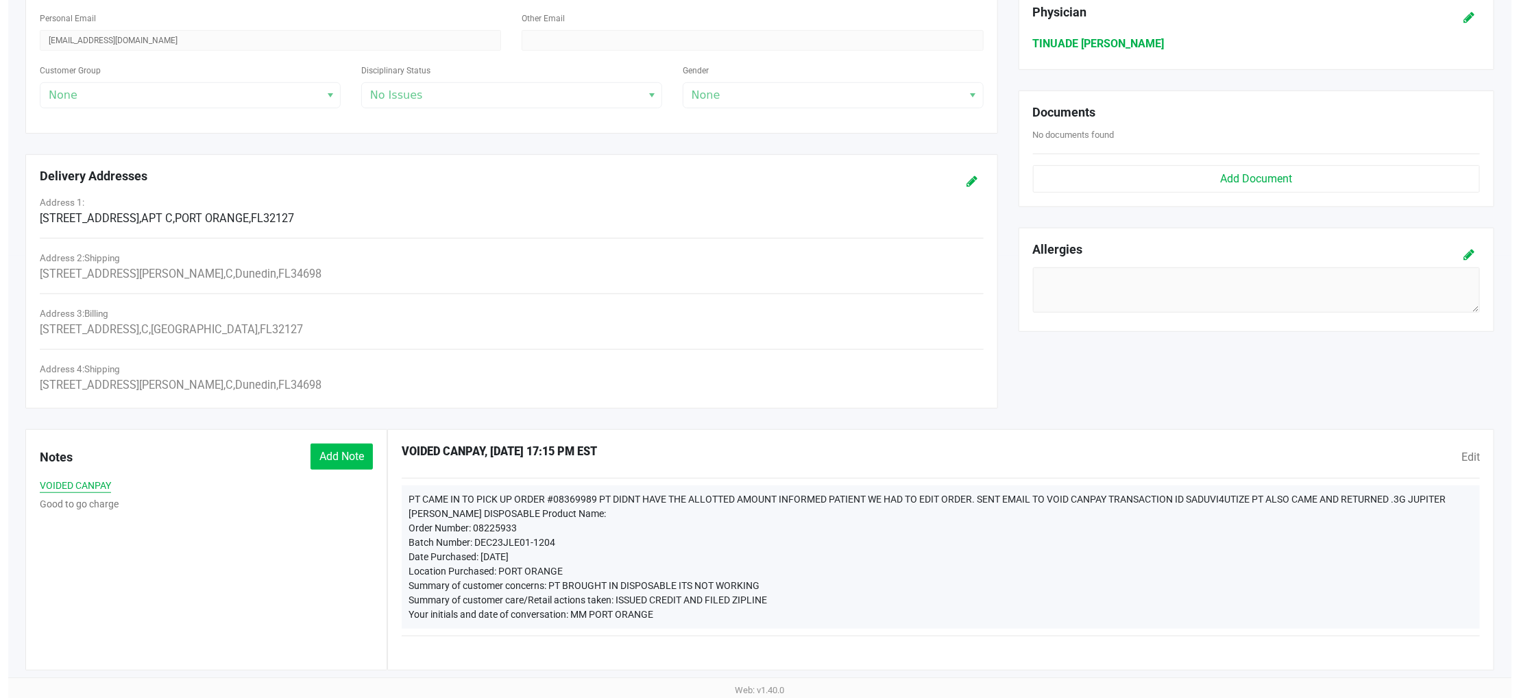
scroll to position [0, 0]
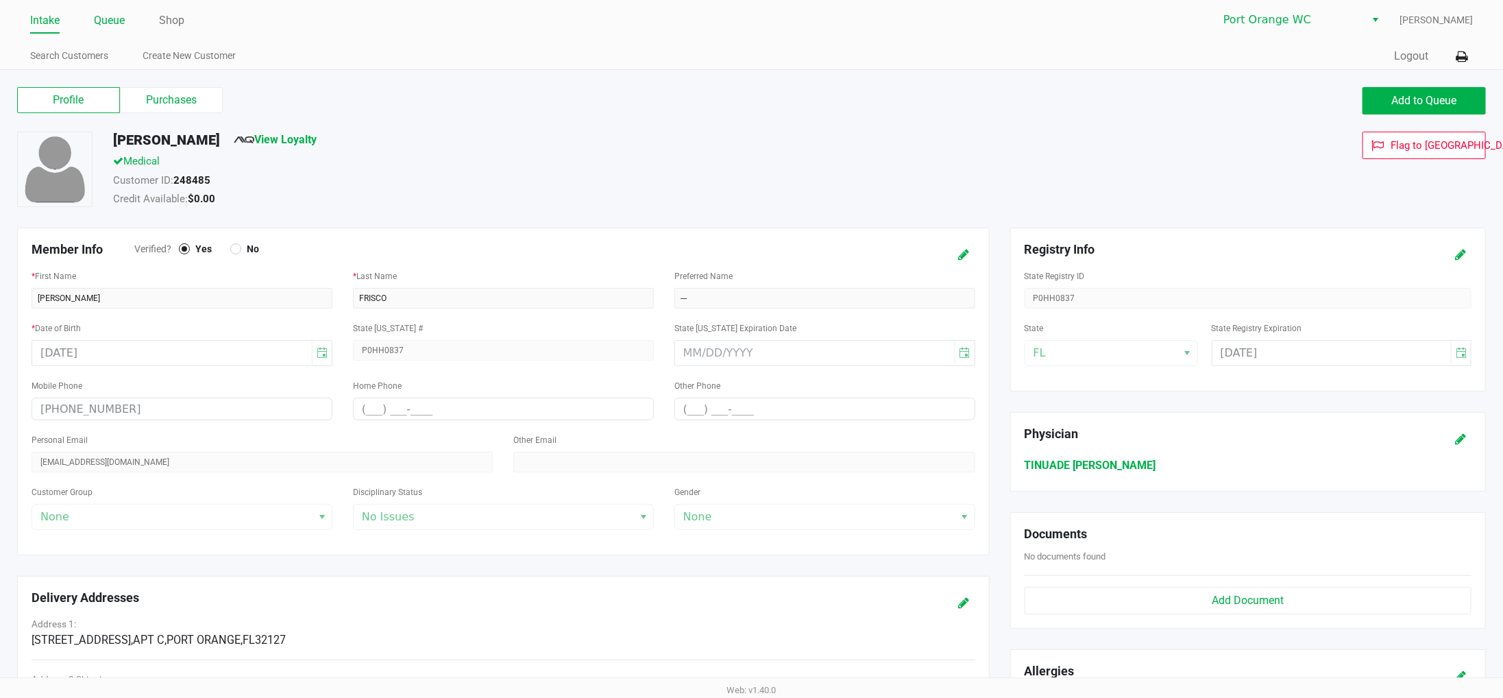
click at [114, 21] on link "Queue" at bounding box center [109, 20] width 31 height 19
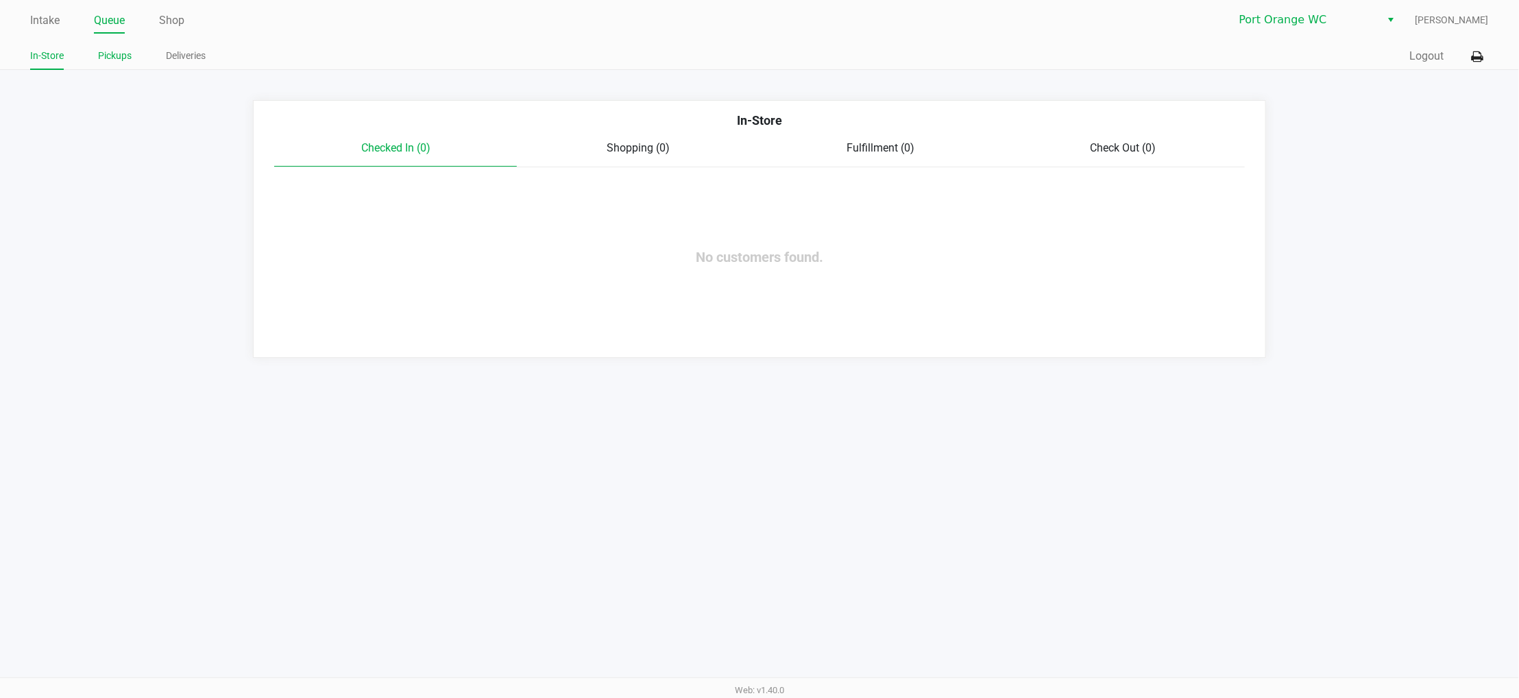
click at [111, 55] on link "Pickups" at bounding box center [115, 55] width 34 height 17
